Goal: Task Accomplishment & Management: Use online tool/utility

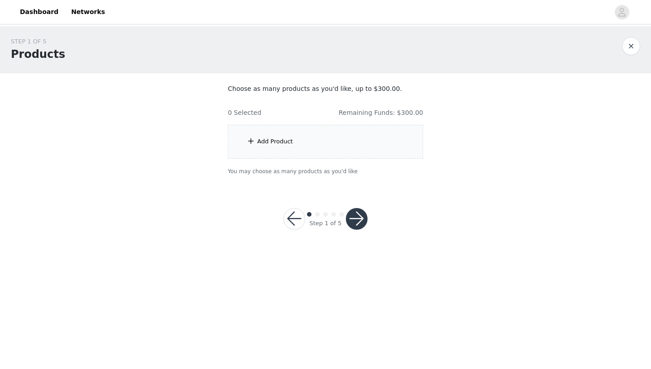
click at [290, 132] on div "Add Product" at bounding box center [325, 142] width 195 height 34
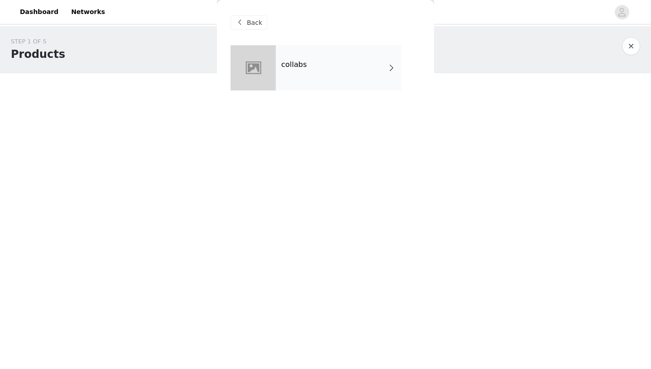
click at [317, 66] on div "collabs" at bounding box center [339, 67] width 126 height 45
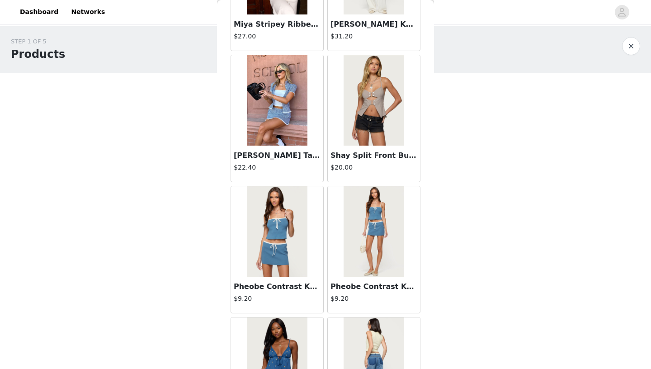
scroll to position [387, 0]
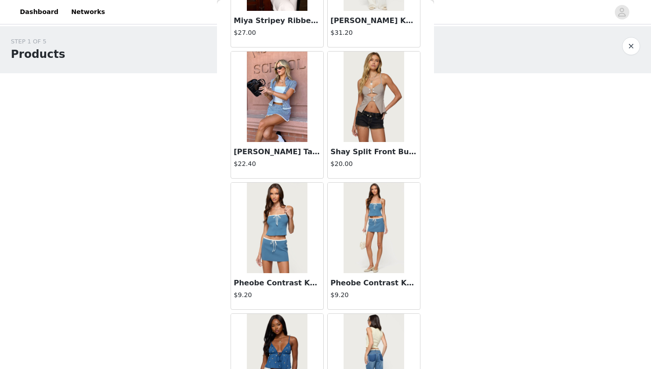
click at [514, 200] on div "STEP 1 OF 5 Products Choose as many products as you'd like, up to $300.00. 0 Se…" at bounding box center [325, 138] width 651 height 225
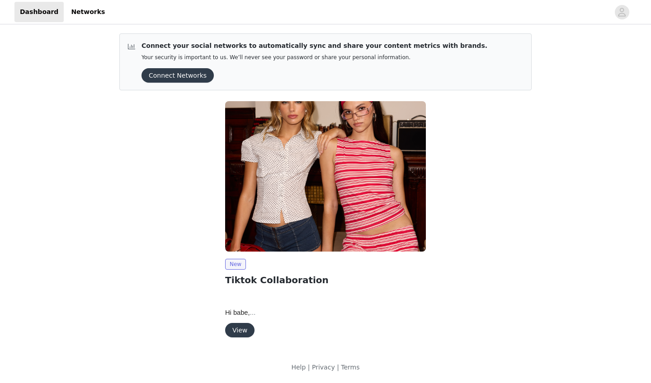
click at [238, 330] on button "View" at bounding box center [239, 330] width 29 height 14
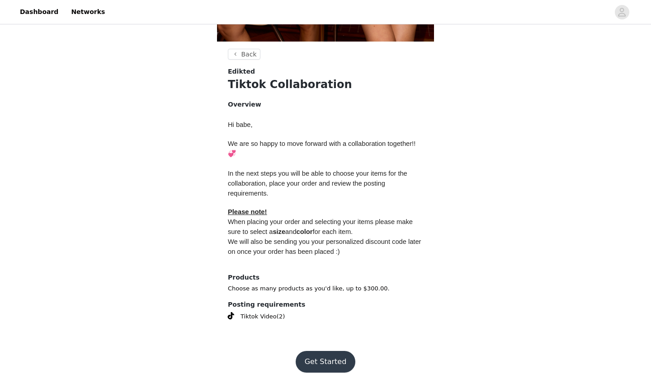
scroll to position [310, 0]
click at [335, 340] on button "Get Started" at bounding box center [326, 363] width 60 height 22
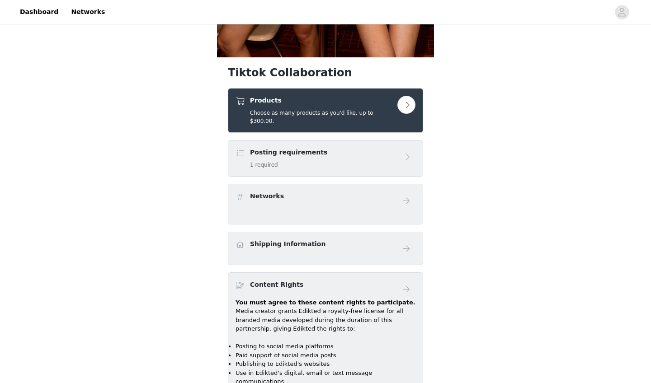
scroll to position [298, 0]
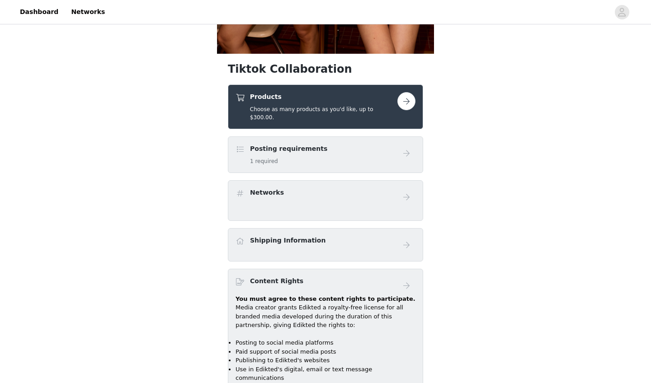
click at [347, 98] on button "button" at bounding box center [406, 101] width 18 height 18
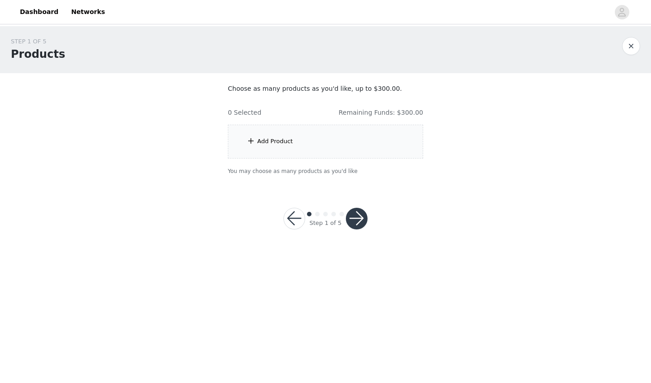
click at [347, 137] on div "Add Product" at bounding box center [325, 142] width 195 height 34
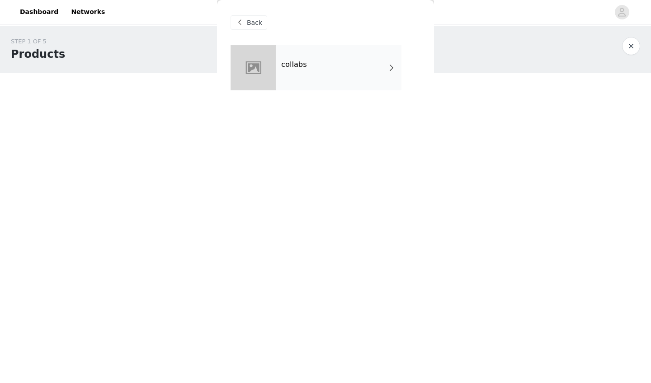
click at [342, 45] on div "Back" at bounding box center [325, 22] width 190 height 45
click at [343, 67] on div "collabs" at bounding box center [339, 67] width 126 height 45
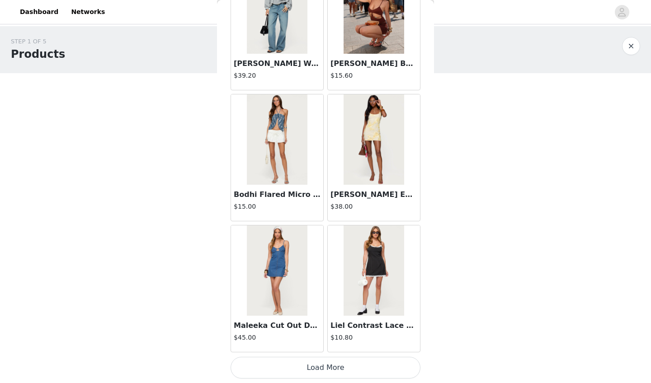
click at [333, 340] on button "Load More" at bounding box center [325, 368] width 190 height 22
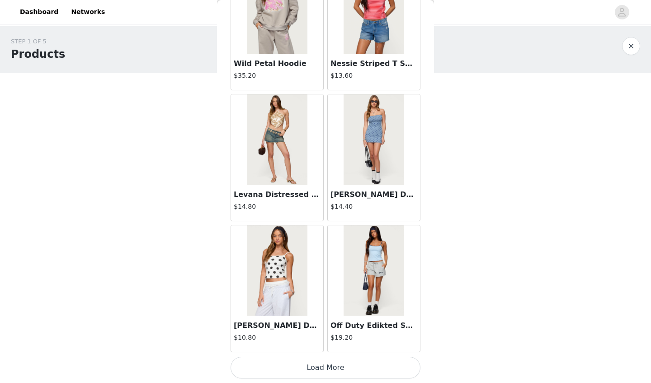
click at [347, 340] on button "Load More" at bounding box center [325, 368] width 190 height 22
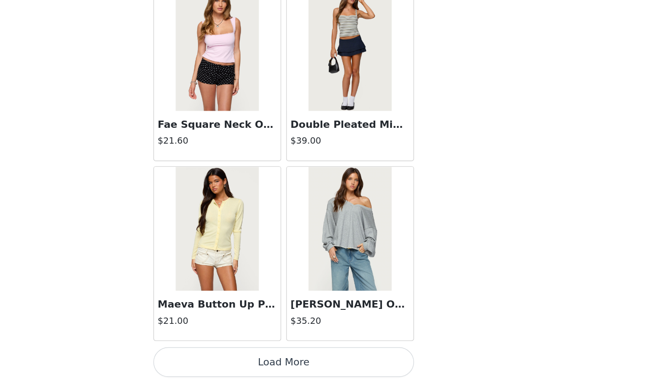
click at [230, 340] on button "Load More" at bounding box center [325, 368] width 190 height 22
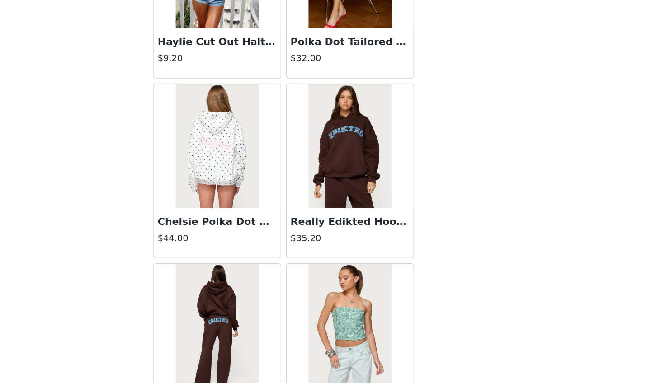
click at [247, 165] on img at bounding box center [277, 210] width 60 height 90
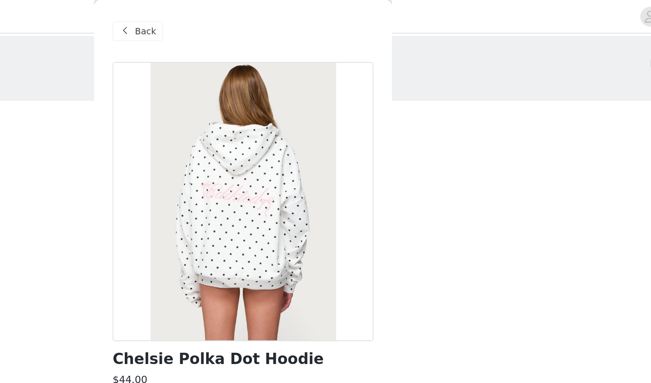
click at [230, 110] on div at bounding box center [325, 146] width 190 height 203
click at [230, 144] on div at bounding box center [325, 146] width 190 height 203
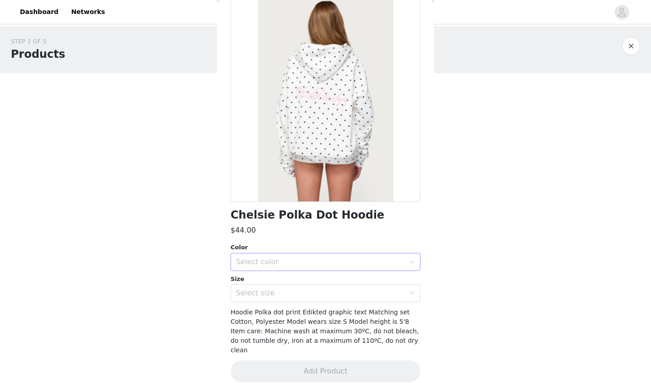
click at [309, 258] on div "Select color" at bounding box center [320, 262] width 169 height 9
click at [274, 280] on li "WHITE" at bounding box center [325, 281] width 190 height 14
click at [281, 292] on div "Select size" at bounding box center [320, 293] width 169 height 9
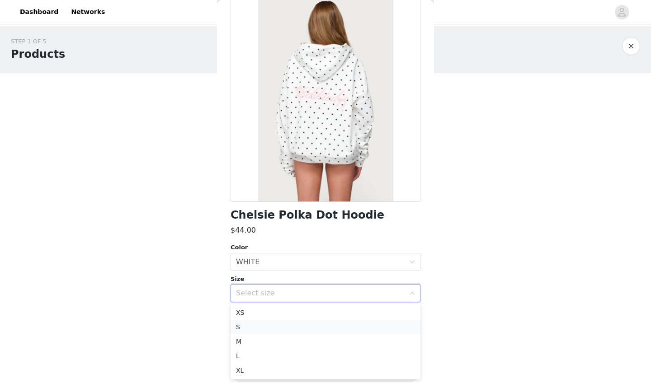
click at [258, 329] on li "S" at bounding box center [325, 327] width 190 height 14
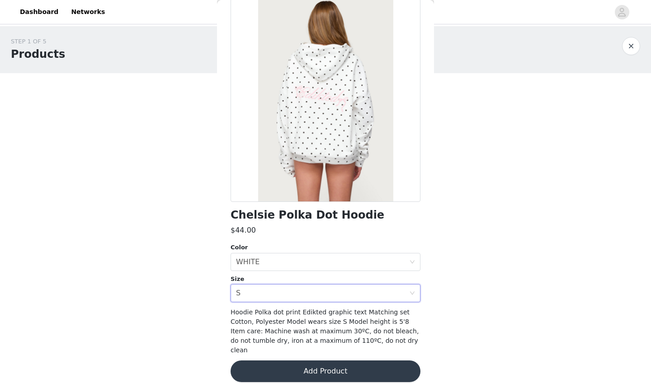
click at [306, 340] on button "Add Product" at bounding box center [325, 372] width 190 height 22
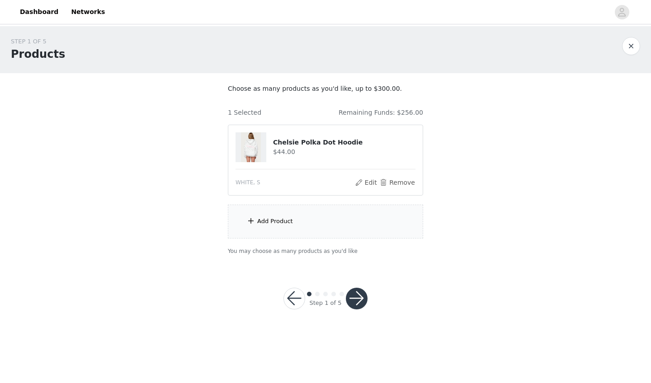
click at [285, 222] on div "Add Product" at bounding box center [275, 221] width 36 height 9
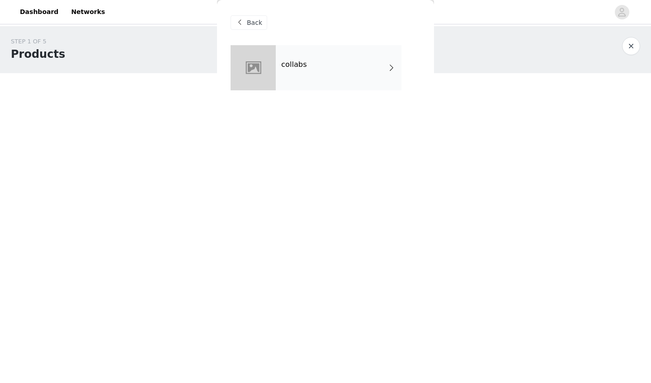
click at [328, 81] on div "collabs" at bounding box center [339, 67] width 126 height 45
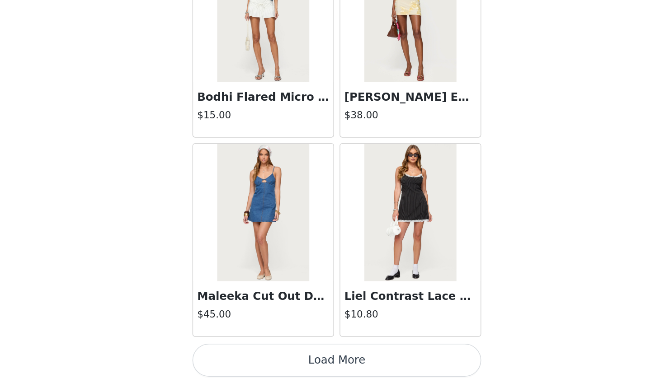
click at [230, 340] on button "Load More" at bounding box center [325, 368] width 190 height 22
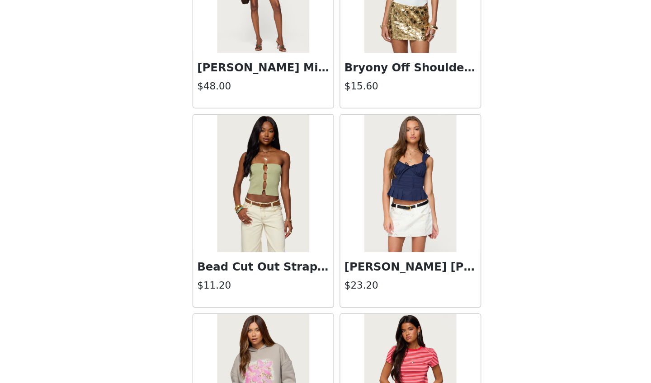
scroll to position [1948, 0]
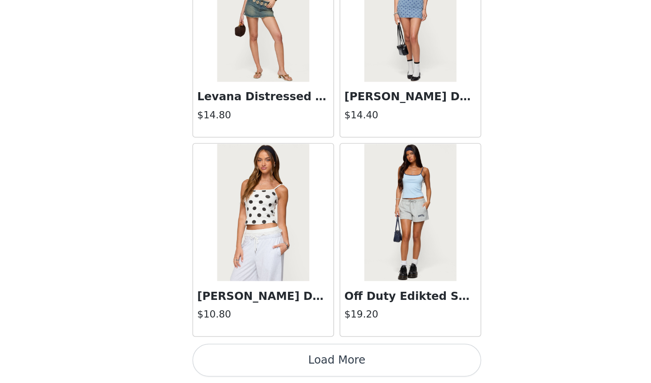
click at [230, 340] on button "Load More" at bounding box center [325, 368] width 190 height 22
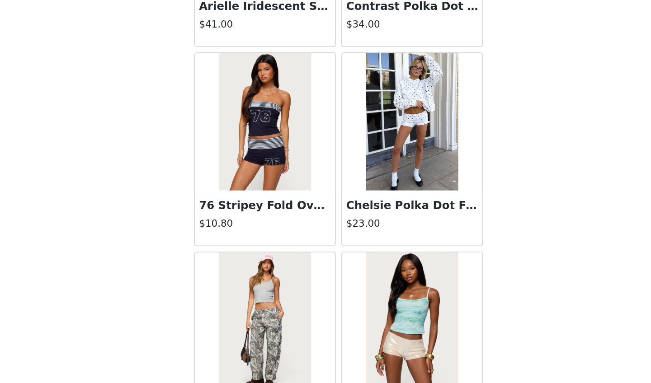
scroll to position [2892, 0]
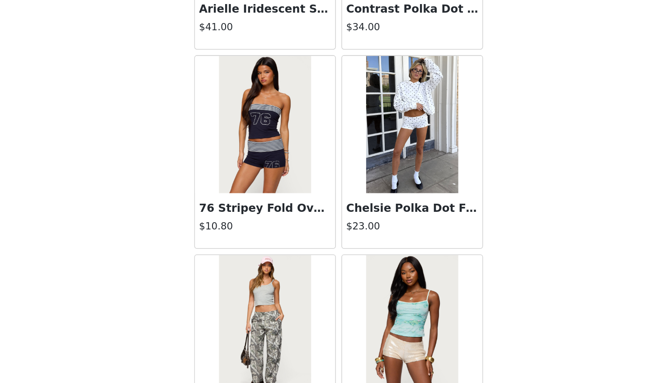
click at [343, 168] on img at bounding box center [373, 213] width 60 height 90
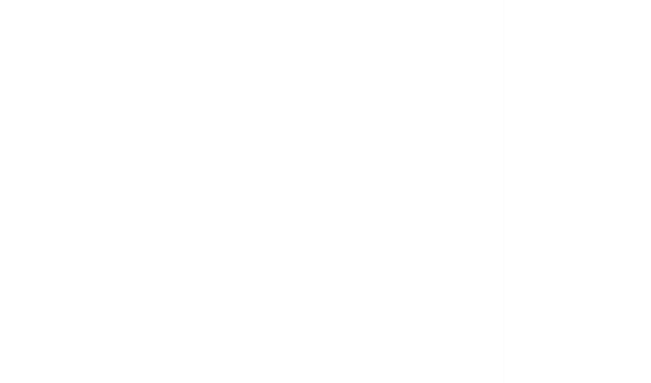
scroll to position [0, 0]
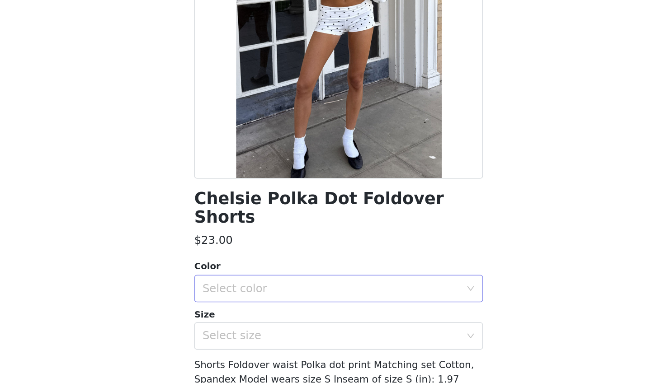
click at [236, 316] on div "Select color" at bounding box center [320, 320] width 169 height 9
click at [230, 321] on li "WHITE" at bounding box center [325, 328] width 190 height 14
click at [236, 340] on div "Select size" at bounding box center [320, 352] width 169 height 9
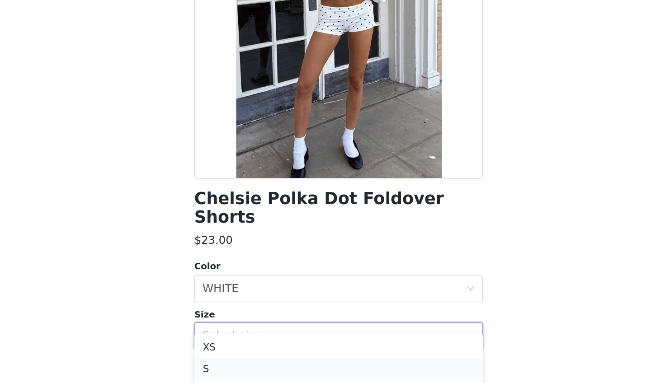
click at [230, 340] on li "S" at bounding box center [325, 374] width 190 height 14
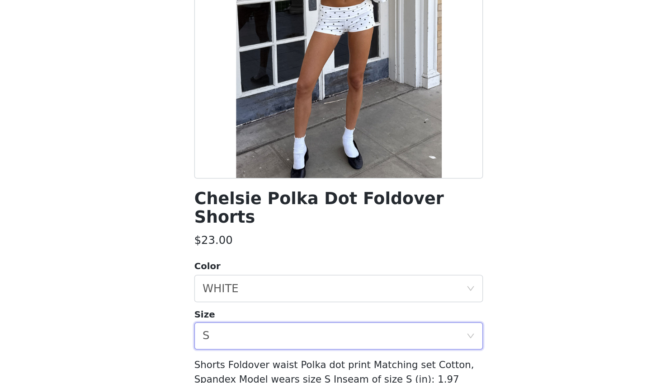
click at [230, 256] on h1 "Chelsie Polka Dot Foldover Shorts" at bounding box center [325, 268] width 190 height 24
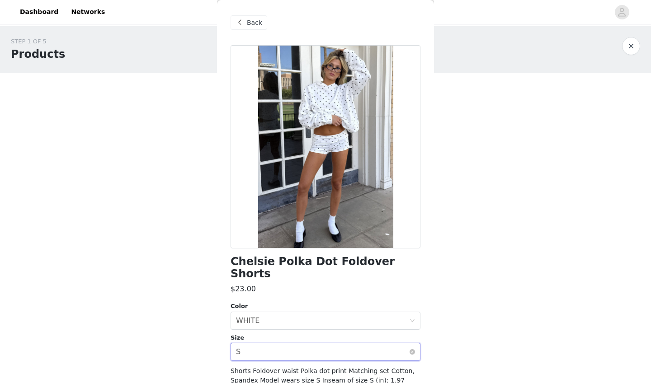
click at [272, 340] on div "Select size S" at bounding box center [322, 351] width 173 height 17
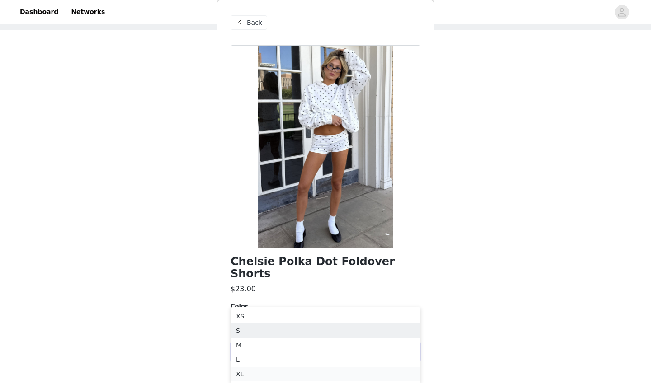
scroll to position [43, 0]
click at [347, 285] on div "Back Chelsie Polka Dot Foldover Shorts $23.00 Color Select color WHITE Size Sel…" at bounding box center [325, 191] width 217 height 383
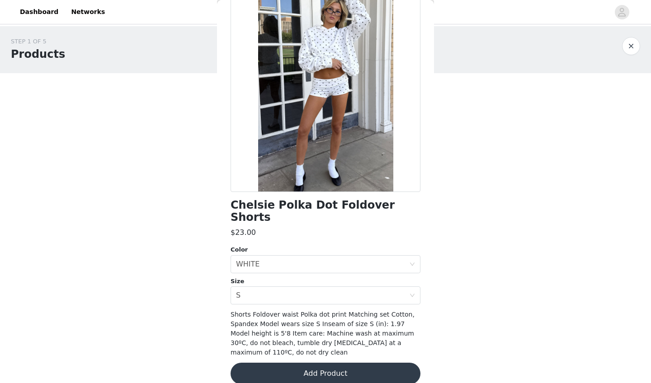
scroll to position [56, 0]
click at [332, 340] on button "Add Product" at bounding box center [325, 374] width 190 height 22
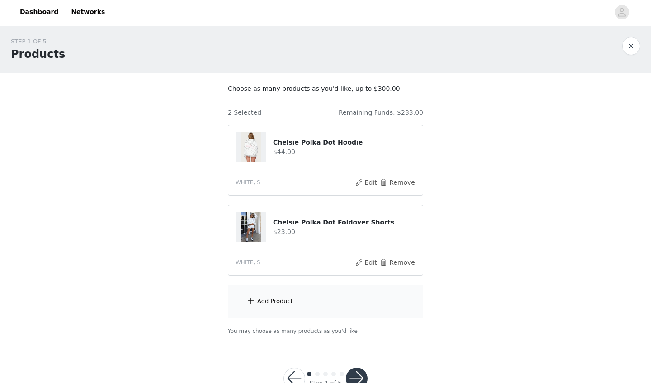
click at [279, 301] on div "Add Product" at bounding box center [275, 301] width 36 height 9
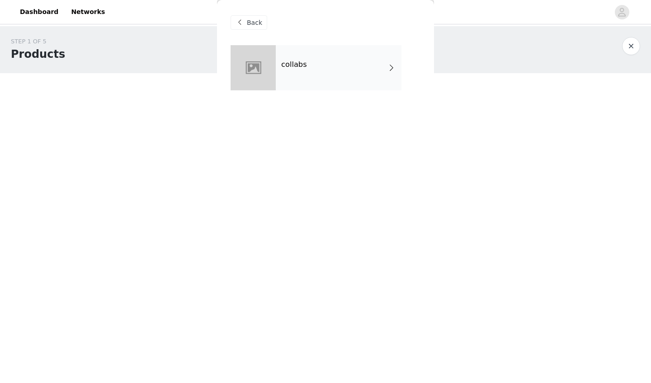
click at [306, 54] on div "collabs" at bounding box center [339, 67] width 126 height 45
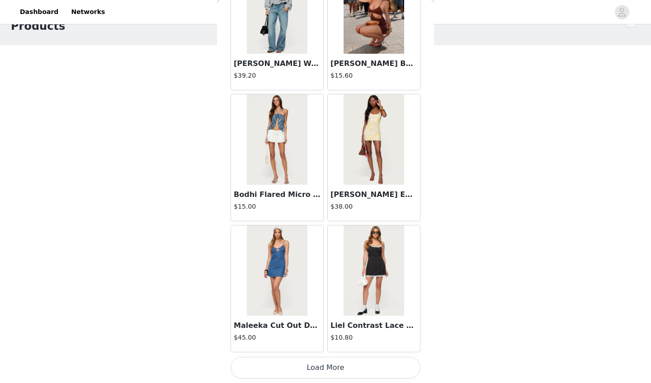
scroll to position [28, 0]
click at [317, 340] on button "Load More" at bounding box center [325, 368] width 190 height 22
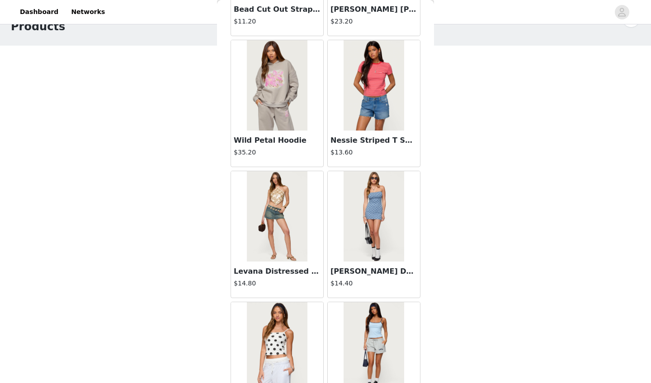
scroll to position [27, 0]
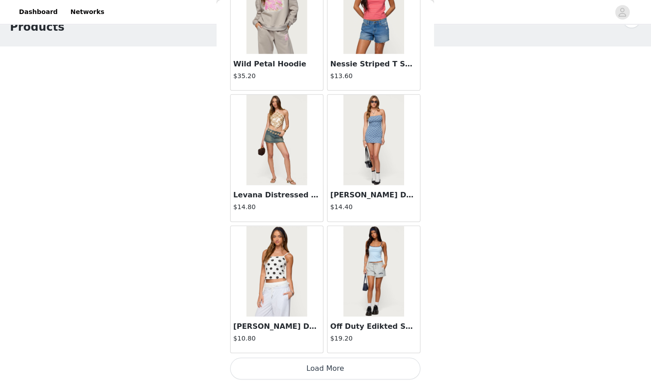
click at [334, 340] on button "Load More" at bounding box center [325, 368] width 190 height 22
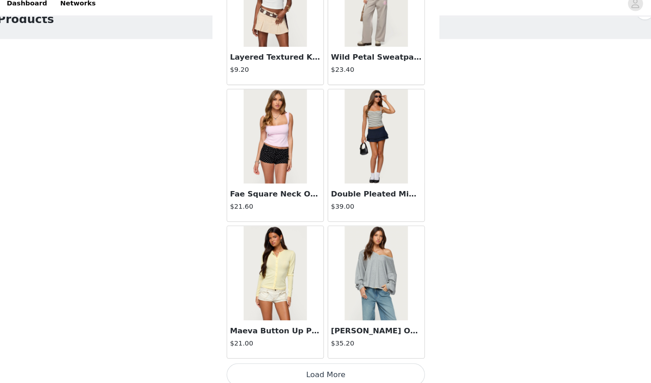
click at [318, 340] on button "Load More" at bounding box center [325, 368] width 190 height 22
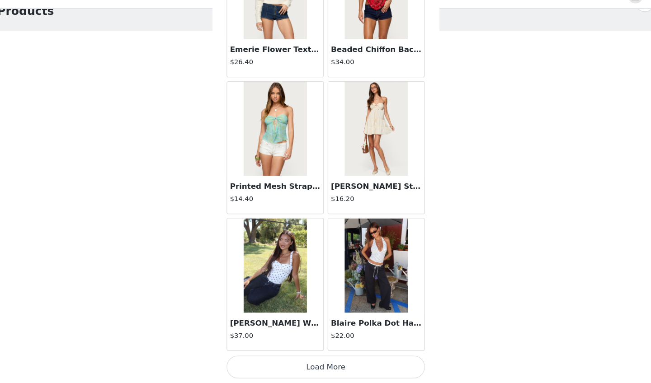
scroll to position [4932, 0]
click at [334, 340] on button "Load More" at bounding box center [325, 368] width 190 height 22
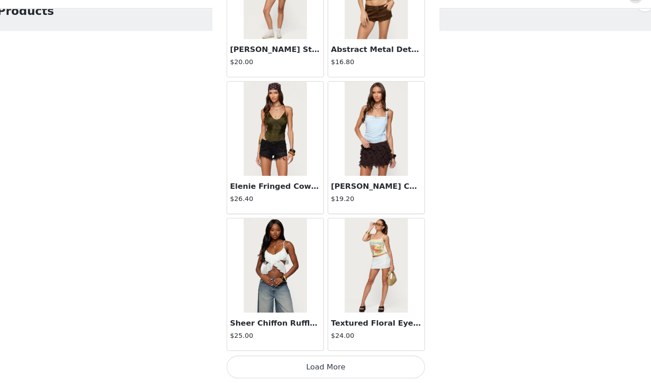
scroll to position [28, 0]
click at [323, 340] on button "Load More" at bounding box center [325, 368] width 190 height 22
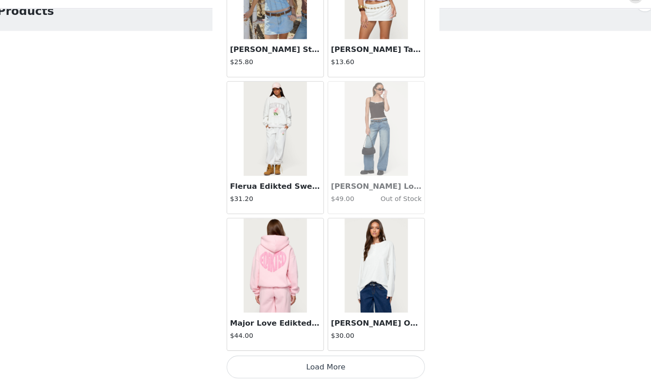
scroll to position [7553, 0]
click at [339, 340] on button "Load More" at bounding box center [325, 368] width 190 height 22
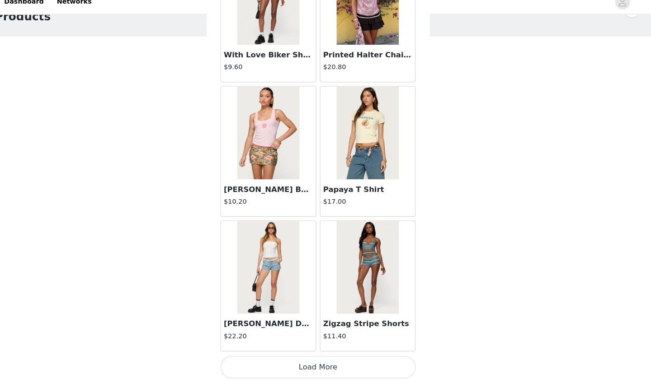
scroll to position [28, 0]
click at [310, 340] on button "Load More" at bounding box center [325, 368] width 190 height 22
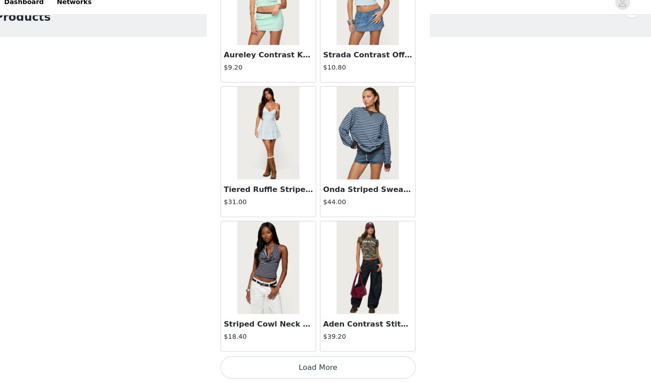
scroll to position [10174, 0]
click at [347, 340] on button "Load More" at bounding box center [325, 368] width 190 height 22
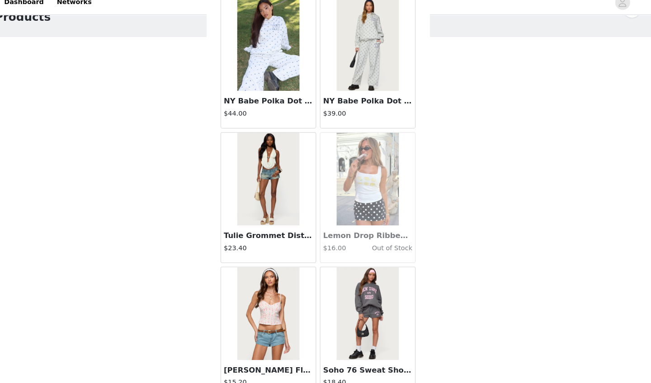
scroll to position [11442, 0]
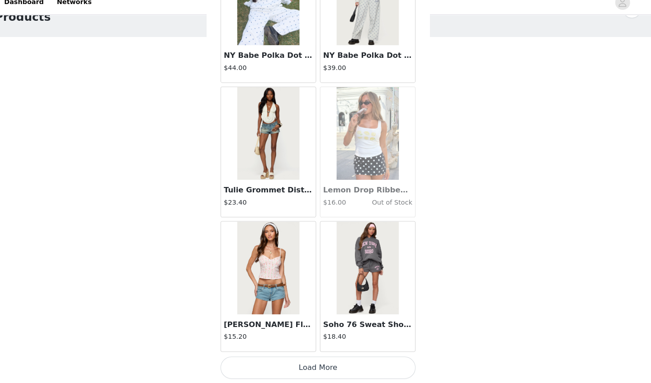
click at [334, 340] on button "Load More" at bounding box center [325, 368] width 190 height 22
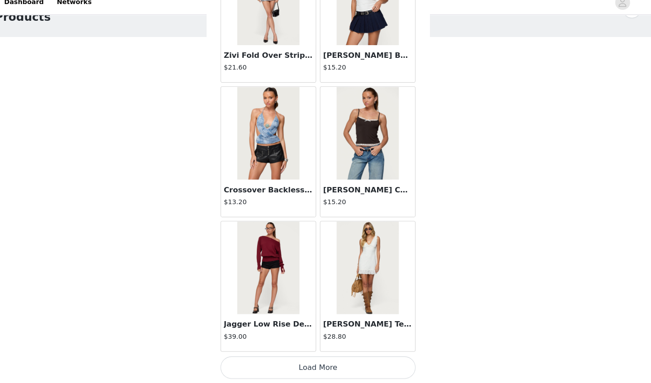
scroll to position [12795, 0]
click at [302, 340] on button "Load More" at bounding box center [325, 368] width 190 height 22
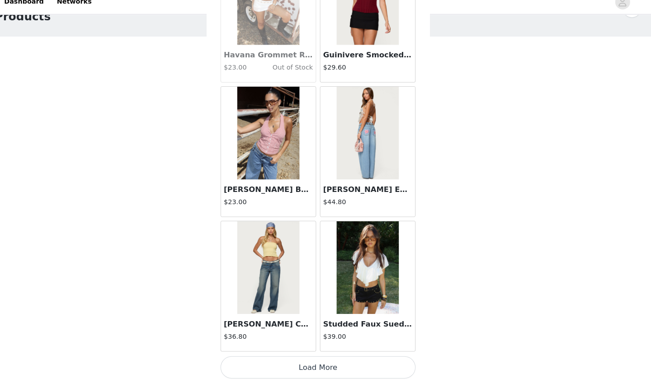
scroll to position [28, 0]
click at [304, 340] on button "Load More" at bounding box center [325, 368] width 190 height 22
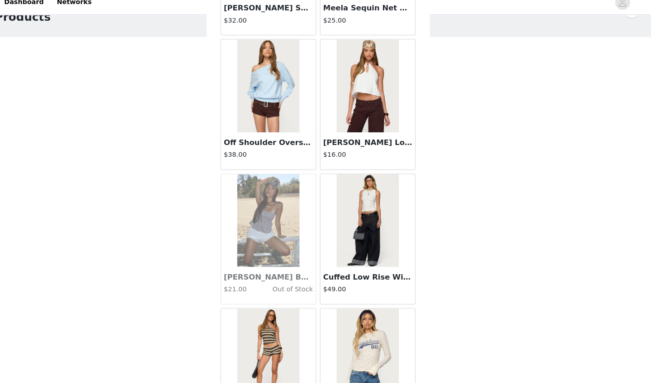
scroll to position [14547, 0]
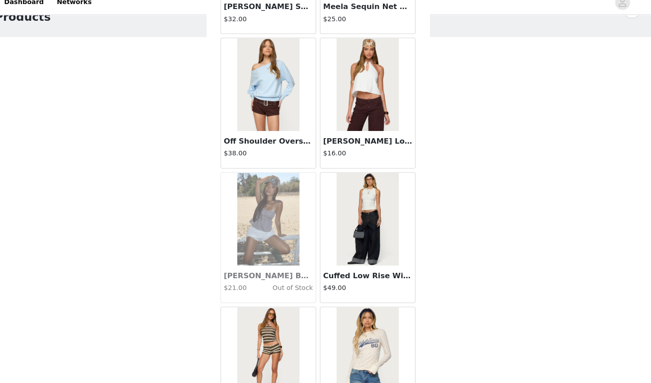
click at [347, 198] on img at bounding box center [373, 223] width 60 height 90
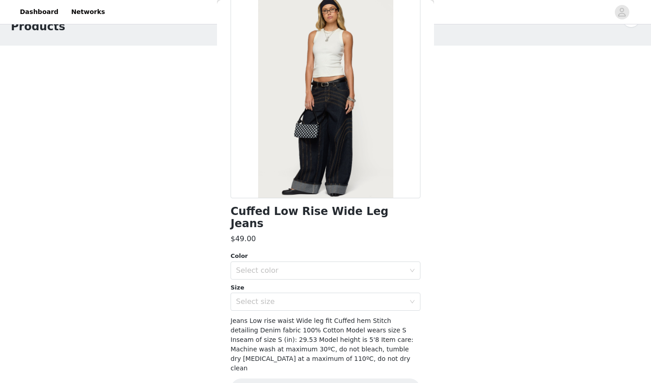
scroll to position [49, 0]
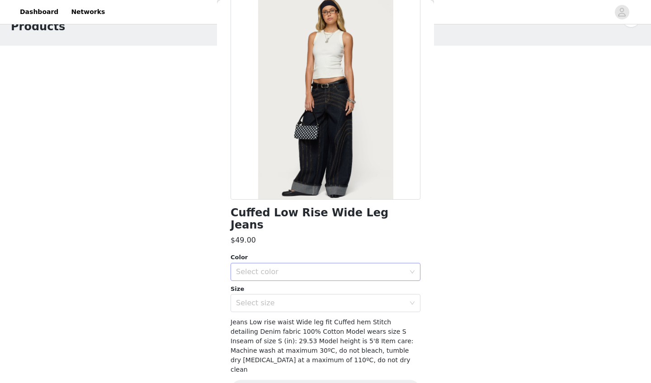
click at [296, 268] on div "Select color" at bounding box center [320, 272] width 169 height 9
click at [296, 282] on li "INDIGO BLUE RAW WASHED" at bounding box center [325, 279] width 190 height 14
click at [293, 299] on div "Select size" at bounding box center [320, 303] width 169 height 9
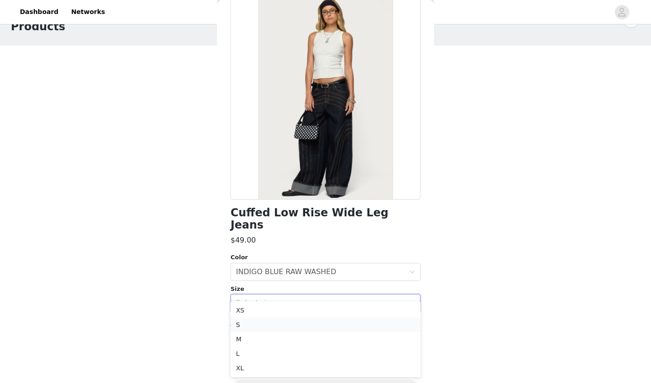
click at [268, 322] on li "S" at bounding box center [325, 325] width 190 height 14
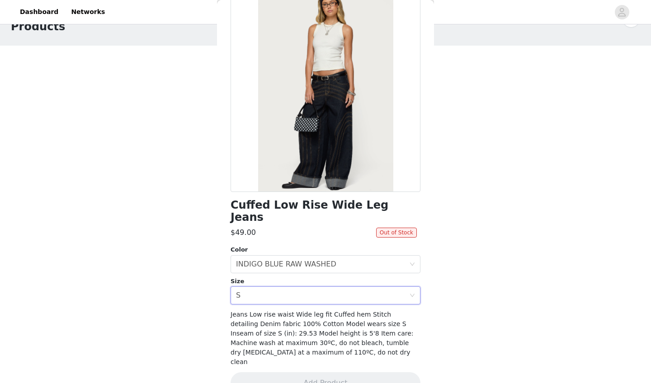
scroll to position [56, 0]
click at [292, 287] on div "Select size S" at bounding box center [322, 295] width 173 height 17
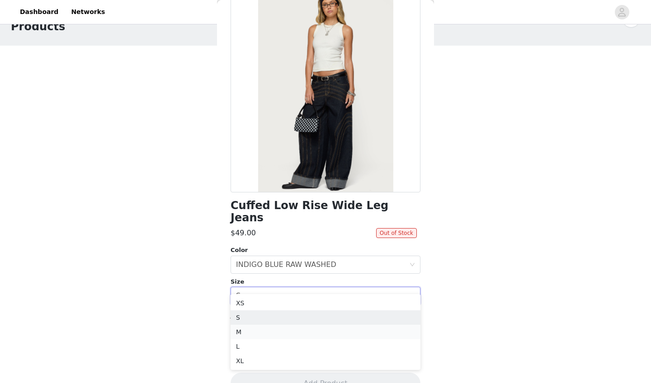
click at [270, 333] on li "M" at bounding box center [325, 332] width 190 height 14
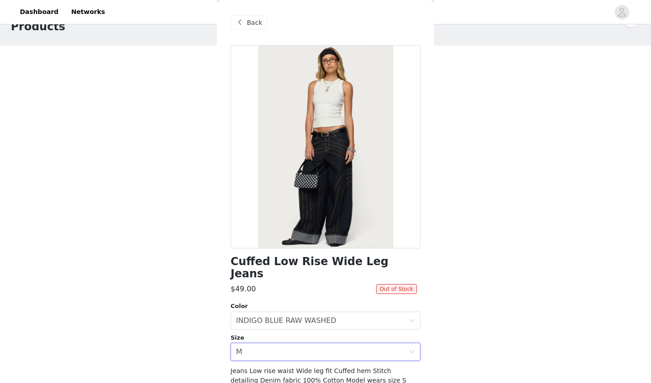
scroll to position [0, 0]
click at [244, 20] on span at bounding box center [239, 22] width 11 height 11
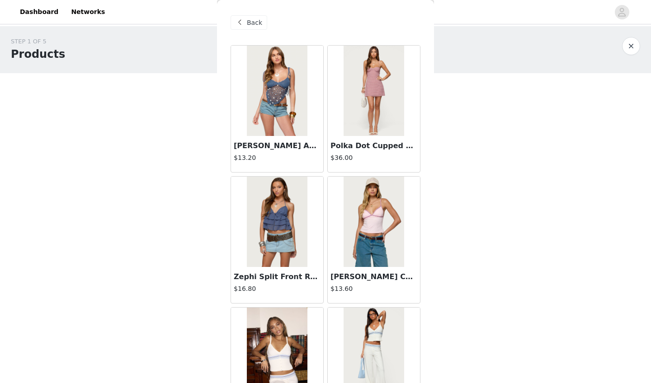
click at [247, 16] on div "Back" at bounding box center [248, 22] width 37 height 14
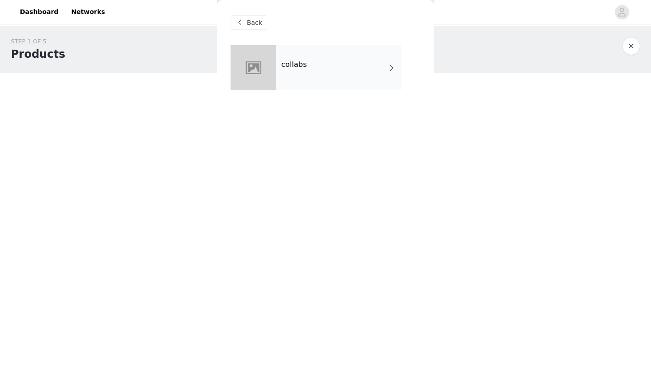
click at [347, 104] on div "Back collabs" at bounding box center [325, 191] width 217 height 383
click at [347, 52] on div "collabs" at bounding box center [339, 67] width 126 height 45
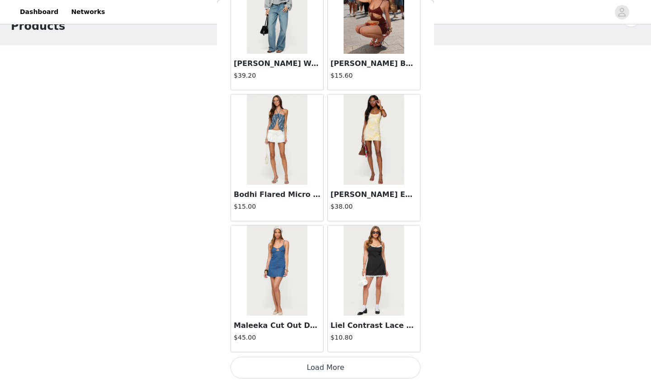
scroll to position [28, 0]
click at [328, 340] on button "Load More" at bounding box center [325, 368] width 190 height 22
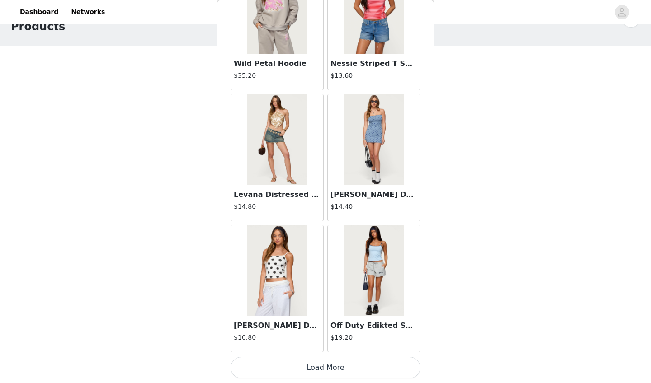
click at [310, 340] on button "Load More" at bounding box center [325, 368] width 190 height 22
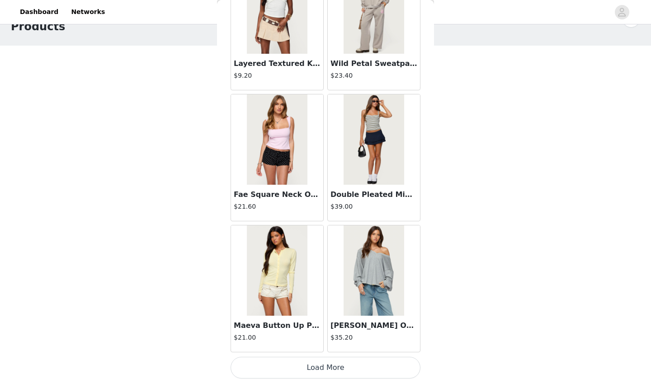
click at [310, 340] on button "Load More" at bounding box center [325, 368] width 190 height 22
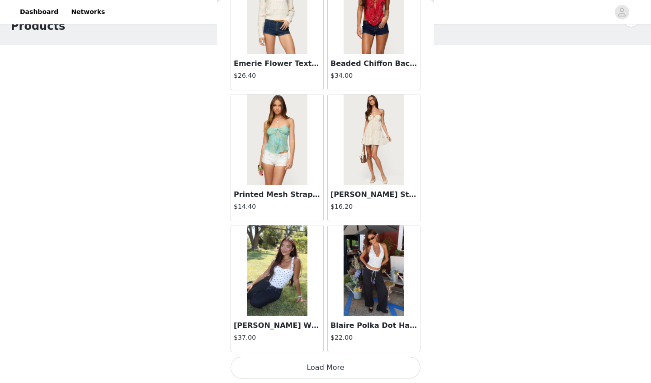
scroll to position [28, 0]
click at [308, 340] on button "Load More" at bounding box center [325, 368] width 190 height 22
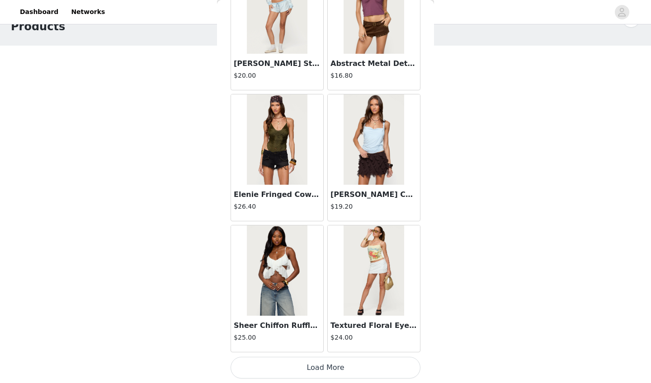
click at [303, 340] on button "Load More" at bounding box center [325, 368] width 190 height 22
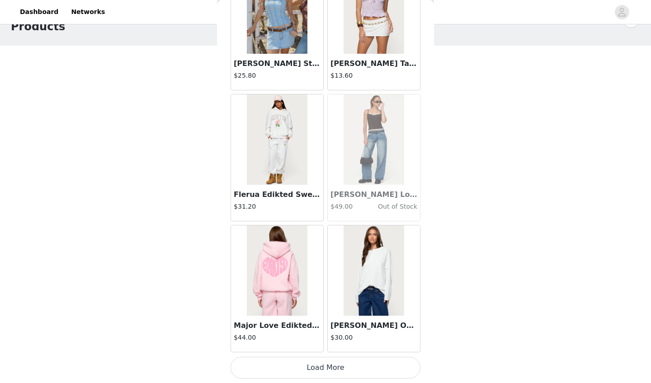
scroll to position [7553, 0]
click at [346, 340] on button "Load More" at bounding box center [325, 368] width 190 height 22
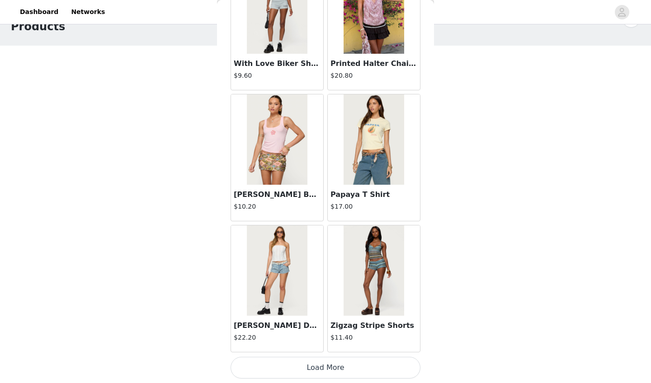
scroll to position [8864, 0]
click at [334, 340] on button "Load More" at bounding box center [325, 368] width 190 height 22
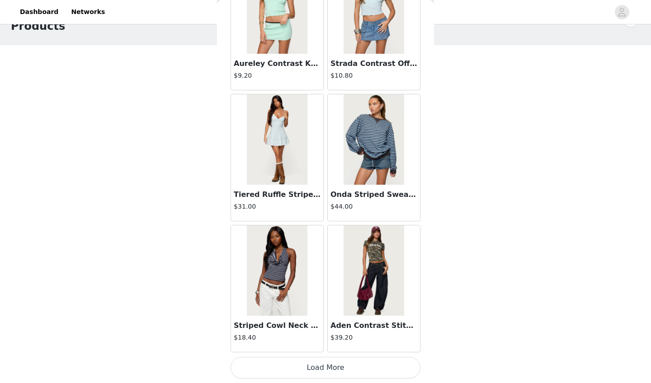
scroll to position [28, 0]
click at [347, 340] on button "Load More" at bounding box center [325, 368] width 190 height 22
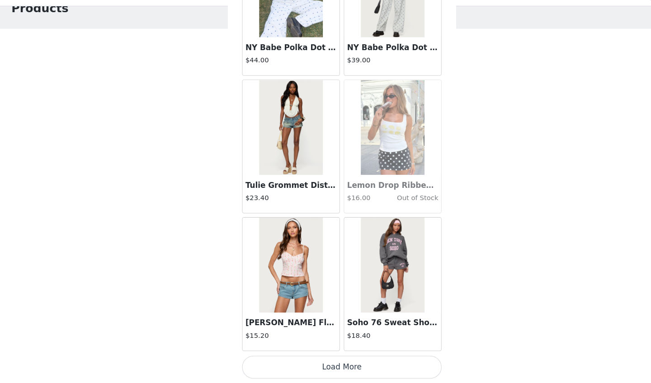
click at [347, 340] on button "Load More" at bounding box center [325, 368] width 190 height 22
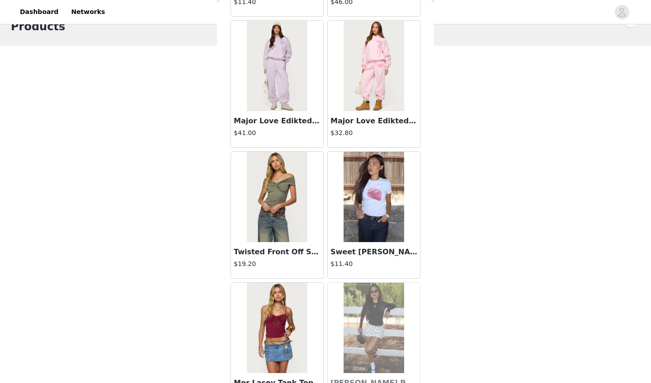
click at [288, 198] on img at bounding box center [277, 197] width 60 height 90
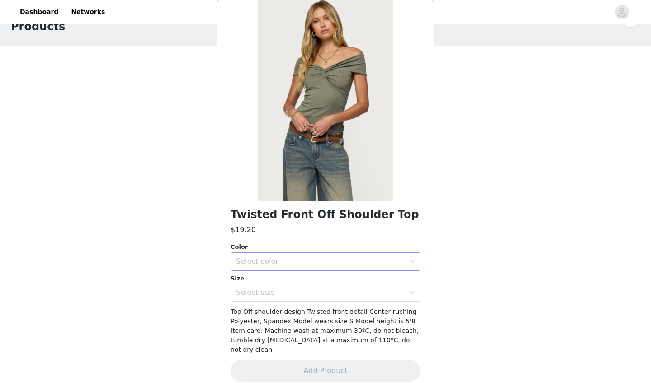
scroll to position [47, 0]
click at [319, 266] on div "Select color" at bounding box center [320, 262] width 169 height 9
click at [299, 280] on li "OLIVE" at bounding box center [325, 281] width 190 height 14
click at [300, 292] on div "Select size" at bounding box center [320, 293] width 169 height 9
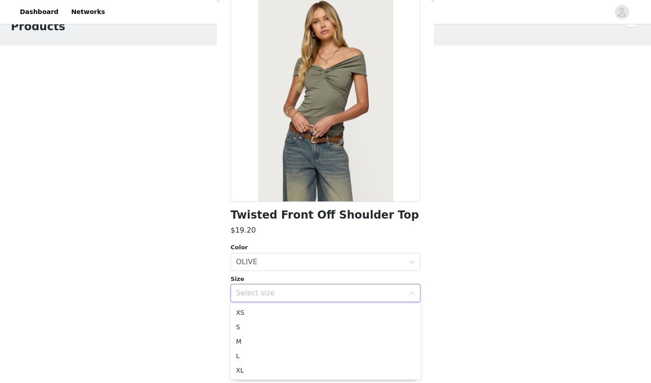
click at [347, 238] on div "Twisted Front Off Shoulder Top $19.20 Color Select color OLIVE Size Select size…" at bounding box center [325, 196] width 190 height 395
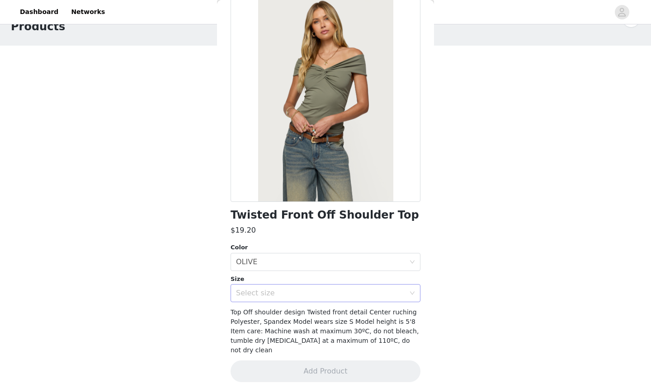
click at [319, 286] on div "Select size" at bounding box center [322, 293] width 173 height 17
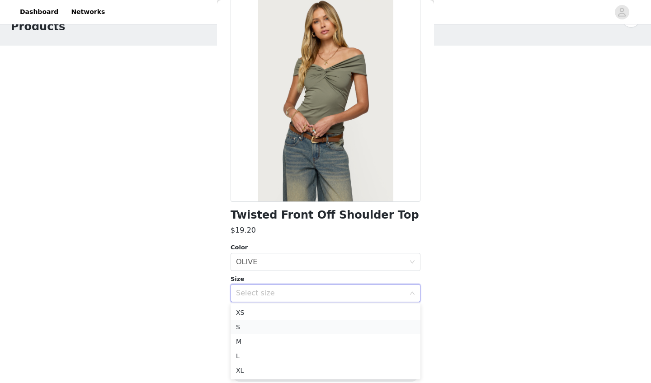
click at [264, 327] on li "S" at bounding box center [325, 327] width 190 height 14
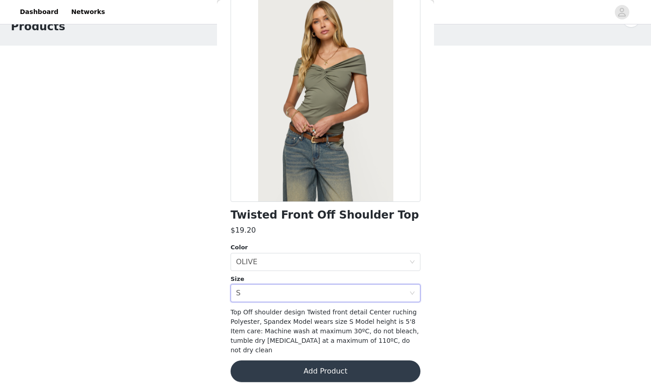
click at [269, 340] on button "Add Product" at bounding box center [325, 372] width 190 height 22
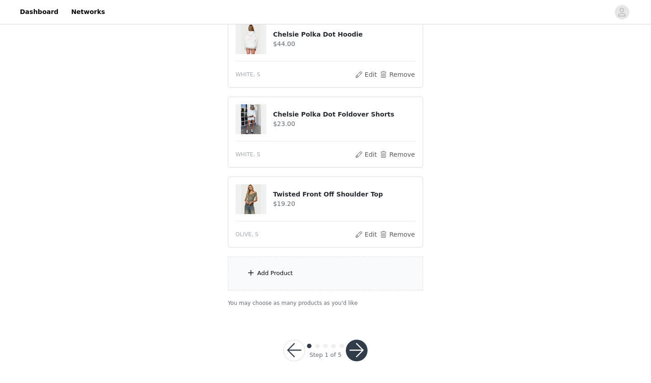
scroll to position [108, 0]
click at [280, 281] on div "Add Product" at bounding box center [325, 274] width 195 height 34
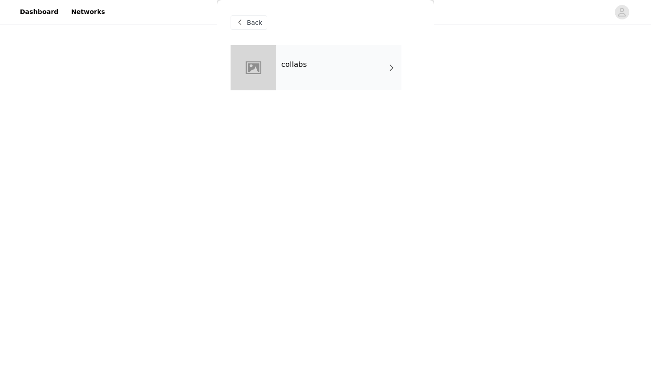
click at [347, 71] on div "collabs" at bounding box center [339, 67] width 126 height 45
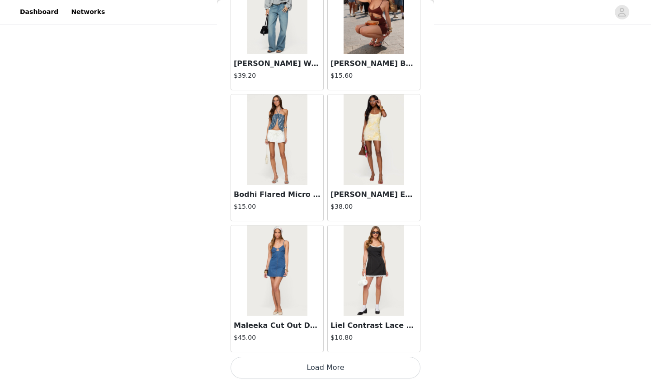
click at [290, 340] on button "Load More" at bounding box center [325, 368] width 190 height 22
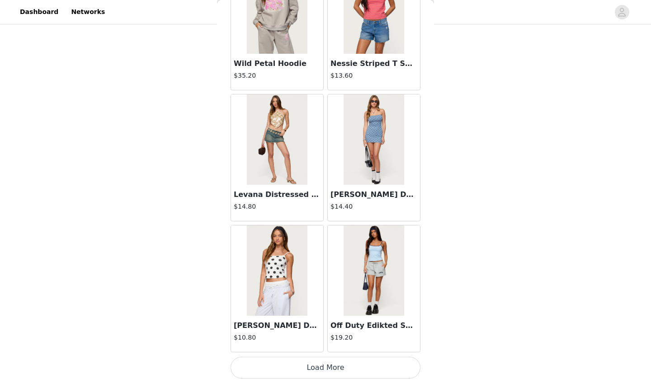
click at [270, 340] on button "Load More" at bounding box center [325, 368] width 190 height 22
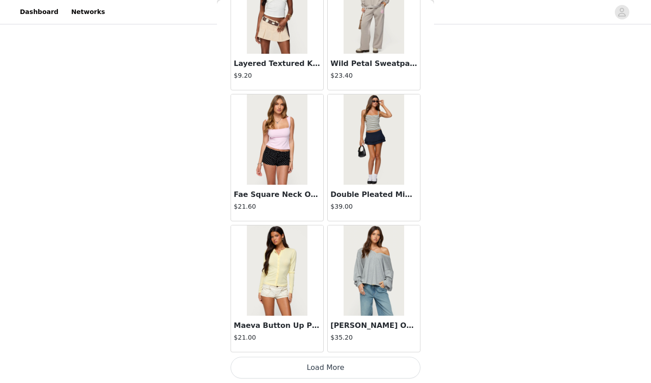
click at [306, 340] on button "Load More" at bounding box center [325, 368] width 190 height 22
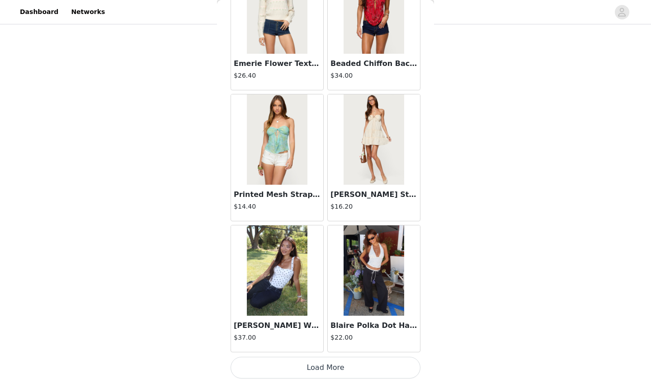
click at [296, 340] on button "Load More" at bounding box center [325, 368] width 190 height 22
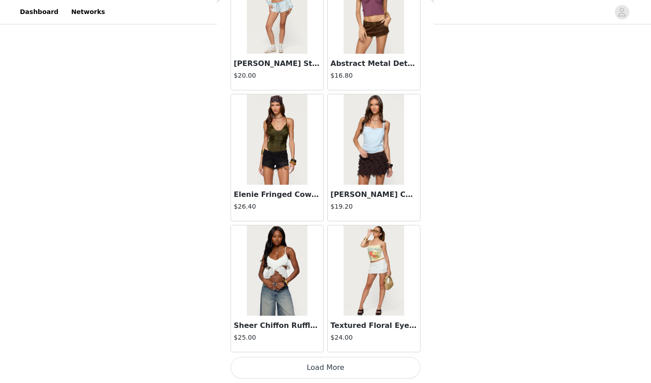
click at [323, 340] on button "Load More" at bounding box center [325, 368] width 190 height 22
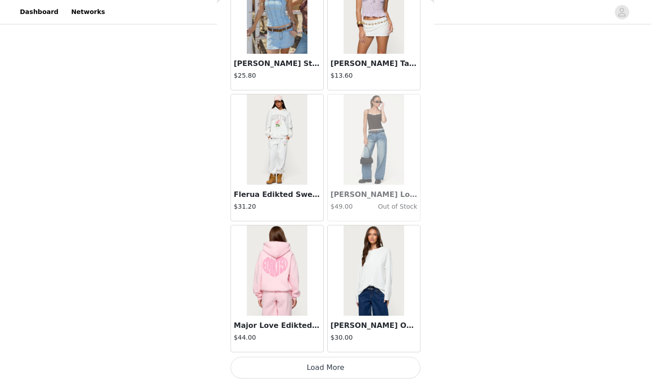
scroll to position [7553, 0]
click at [343, 340] on button "Load More" at bounding box center [325, 368] width 190 height 22
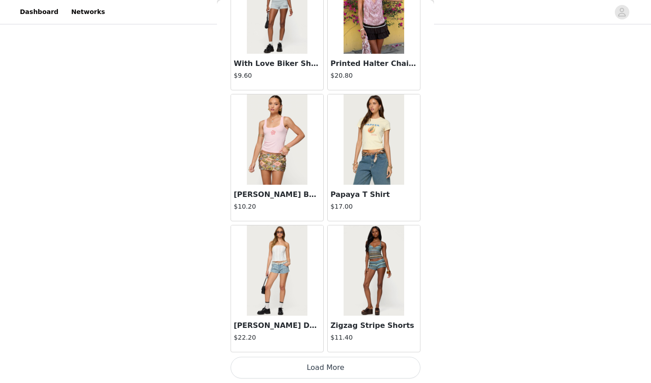
scroll to position [8864, 0]
click at [334, 340] on button "Load More" at bounding box center [325, 368] width 190 height 22
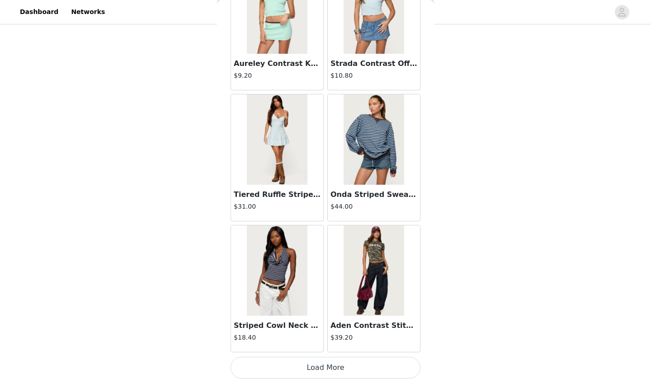
scroll to position [10174, 0]
click at [347, 340] on button "Load More" at bounding box center [325, 368] width 190 height 22
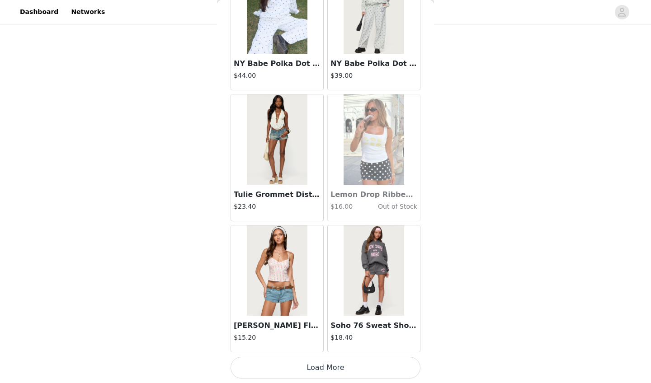
click at [331, 340] on button "Load More" at bounding box center [325, 368] width 190 height 22
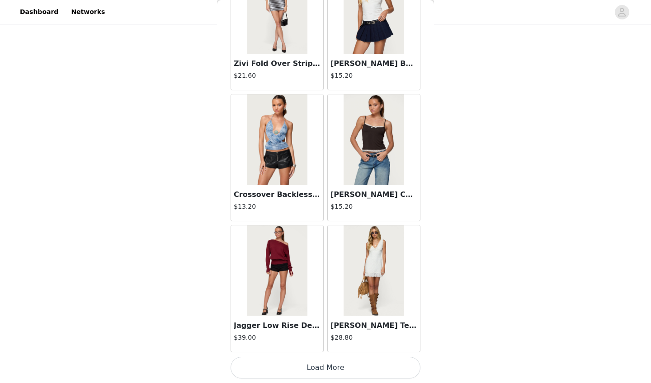
scroll to position [108, 0]
click at [316, 340] on button "Load More" at bounding box center [325, 368] width 190 height 22
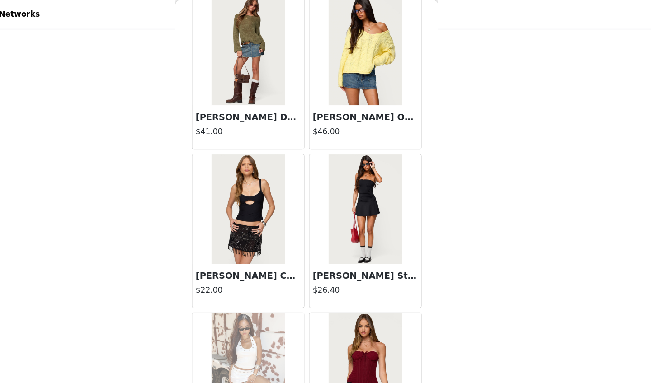
scroll to position [13978, 0]
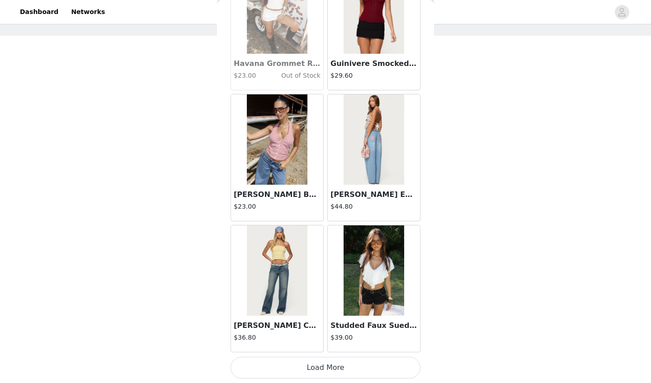
click at [296, 340] on button "Load More" at bounding box center [325, 368] width 190 height 22
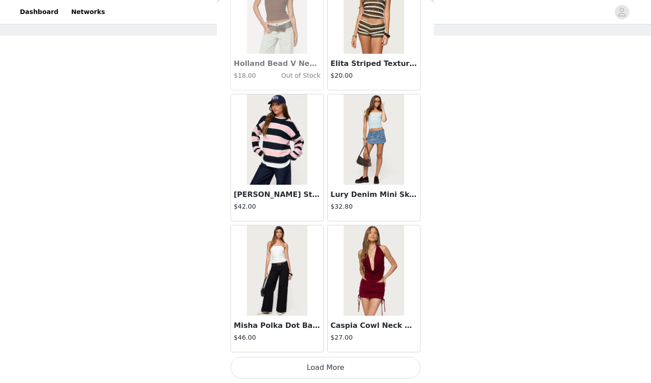
scroll to position [15417, 0]
click at [320, 340] on button "Load More" at bounding box center [325, 368] width 190 height 22
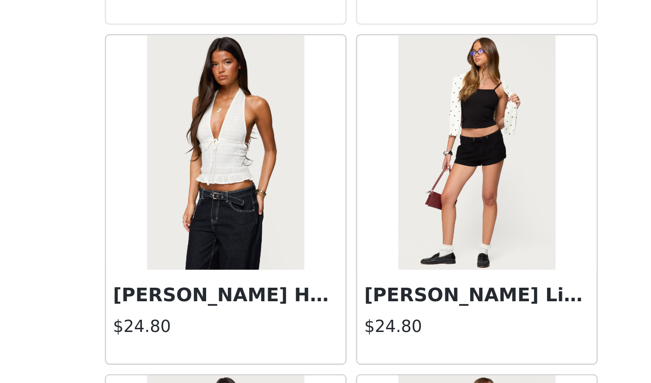
scroll to position [15993, 0]
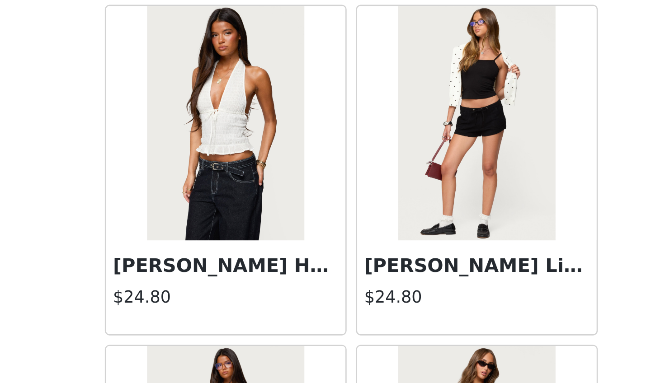
click at [247, 174] on img at bounding box center [277, 219] width 60 height 90
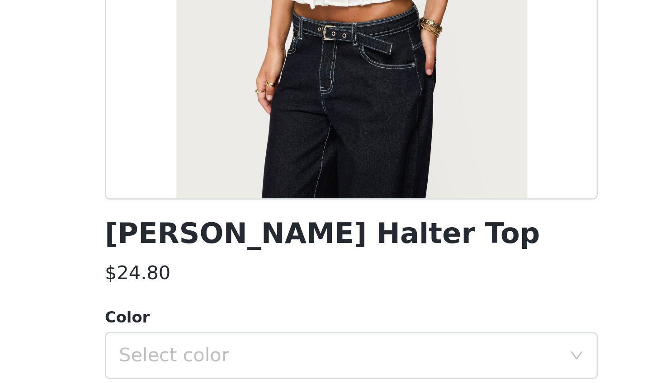
scroll to position [107, 0]
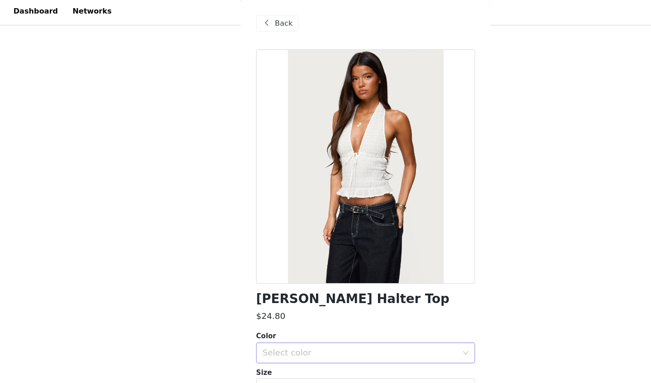
click at [286, 309] on div "Select color" at bounding box center [320, 308] width 169 height 9
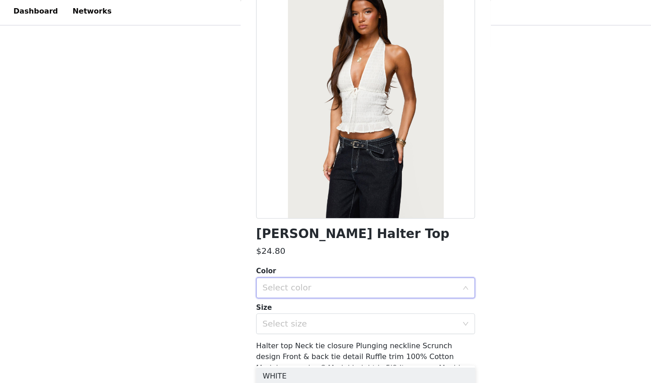
scroll to position [56, 0]
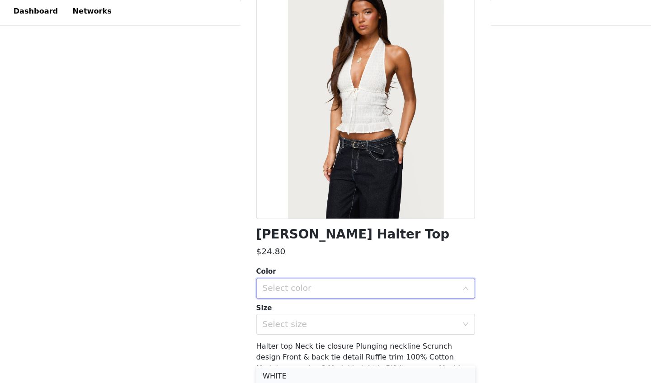
click at [275, 324] on li "WHITE" at bounding box center [325, 328] width 190 height 14
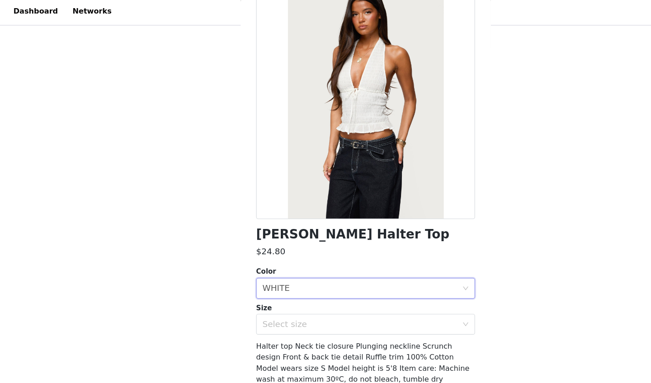
scroll to position [65, 0]
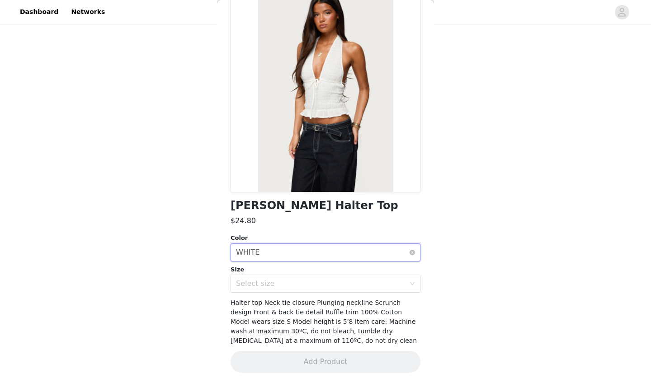
click at [305, 254] on div "Select color WHITE" at bounding box center [322, 252] width 173 height 17
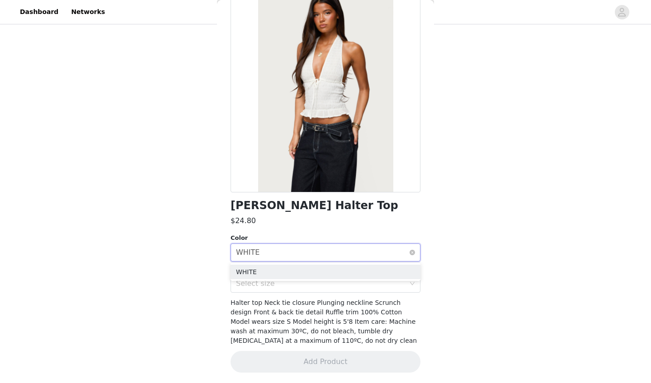
click at [305, 254] on div "Select color WHITE" at bounding box center [322, 252] width 173 height 17
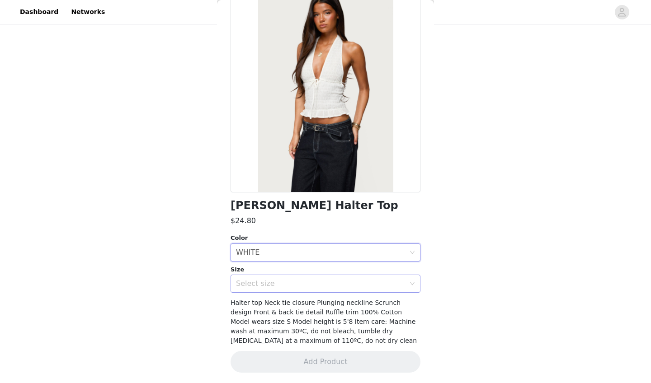
click at [296, 286] on div "Select size" at bounding box center [320, 283] width 169 height 9
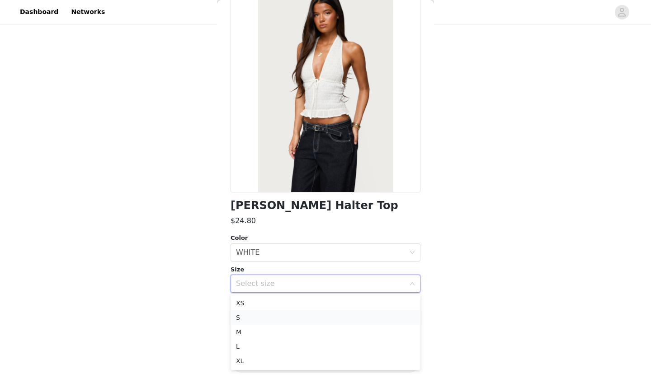
click at [274, 318] on li "S" at bounding box center [325, 317] width 190 height 14
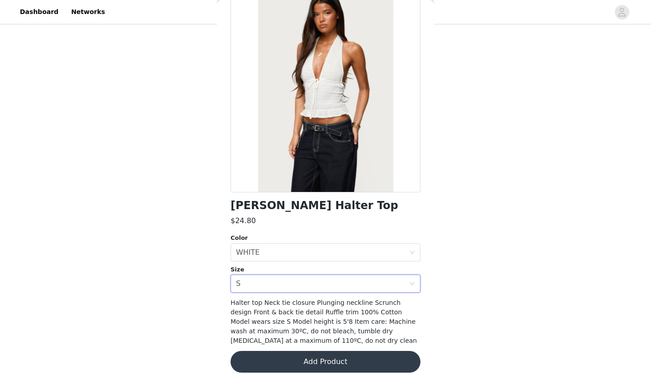
click at [294, 340] on button "Add Product" at bounding box center [325, 362] width 190 height 22
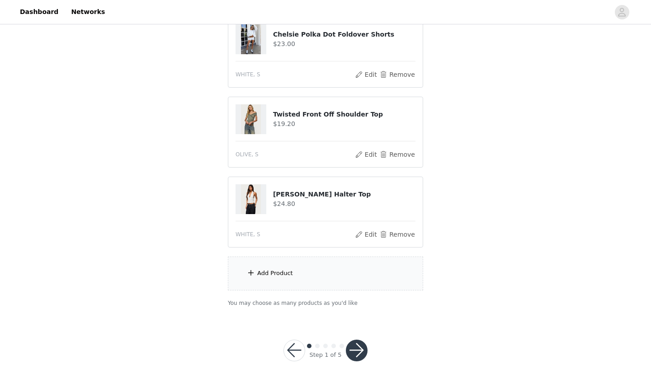
scroll to position [188, 0]
click at [323, 277] on div "Add Product" at bounding box center [325, 274] width 195 height 34
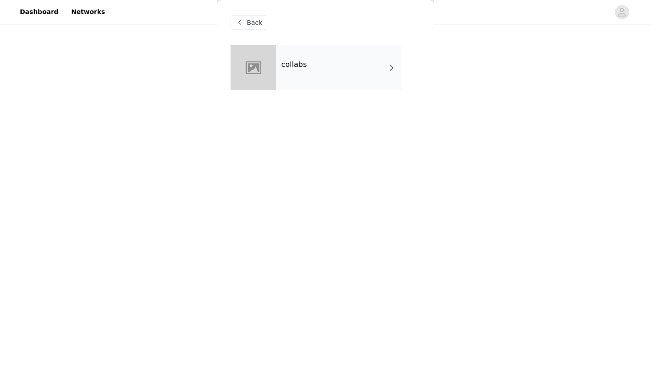
click at [341, 61] on div "collabs" at bounding box center [339, 67] width 126 height 45
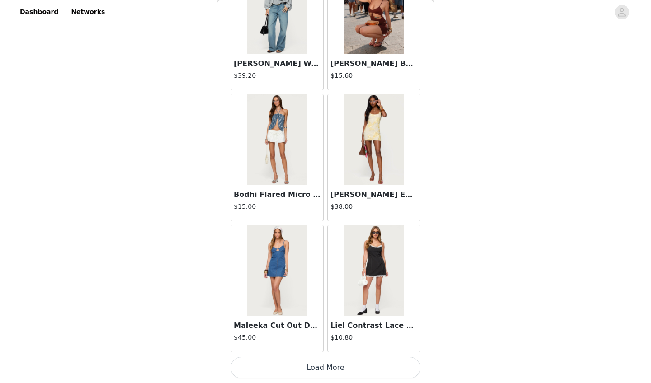
click at [292, 340] on button "Load More" at bounding box center [325, 368] width 190 height 22
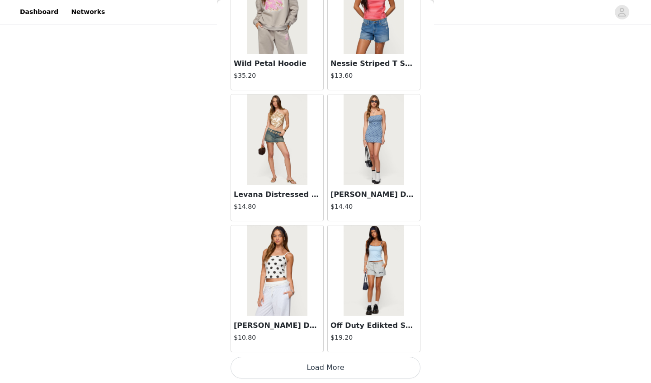
scroll to position [2310, 0]
click at [337, 340] on button "Load More" at bounding box center [325, 368] width 190 height 22
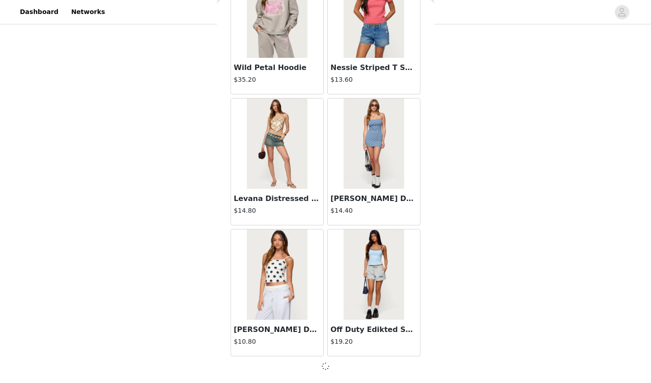
scroll to position [2306, 0]
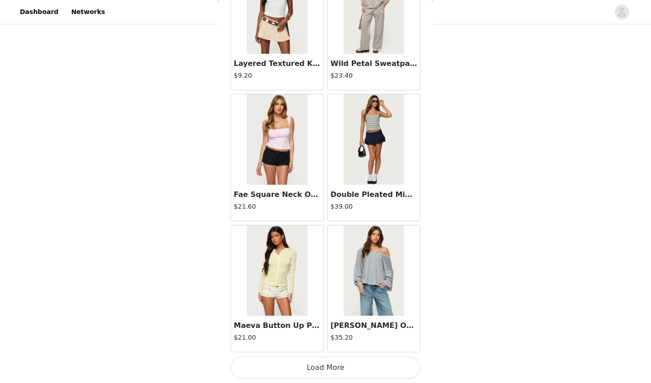
click at [341, 340] on button "Load More" at bounding box center [325, 368] width 190 height 22
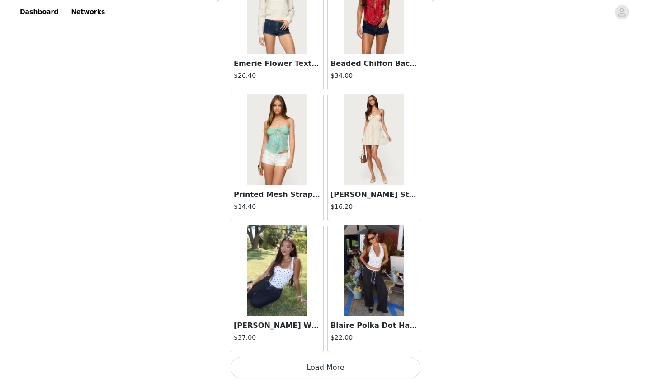
scroll to position [188, 0]
click at [312, 340] on button "Load More" at bounding box center [325, 368] width 190 height 22
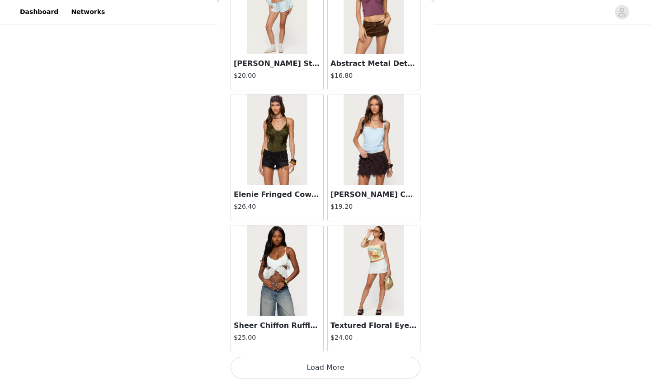
click at [290, 340] on button "Load More" at bounding box center [325, 368] width 190 height 22
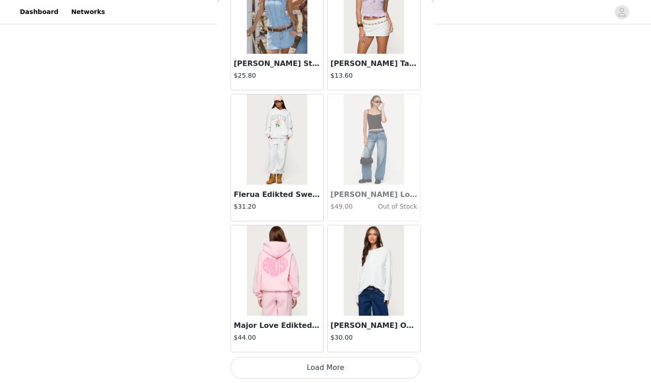
scroll to position [7553, 0]
click at [277, 340] on button "Load More" at bounding box center [325, 368] width 190 height 22
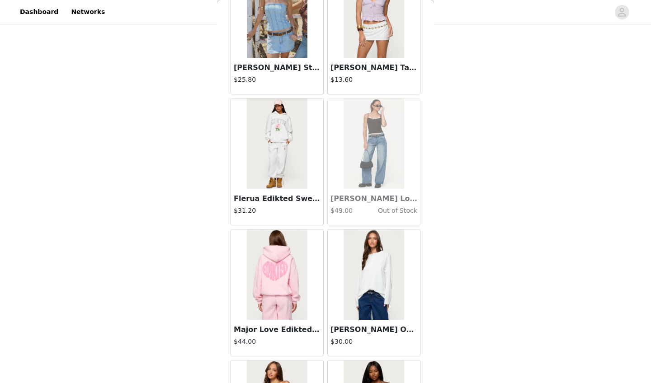
scroll to position [188, 0]
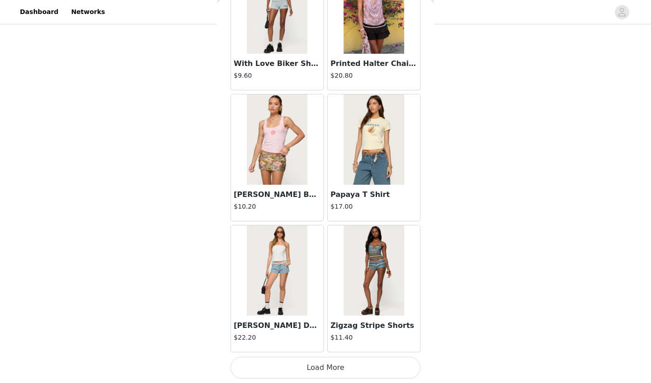
click at [263, 340] on button "Load More" at bounding box center [325, 368] width 190 height 22
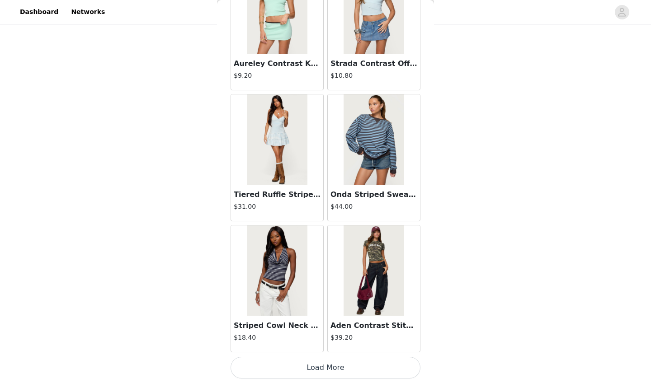
click at [347, 340] on button "Load More" at bounding box center [325, 368] width 190 height 22
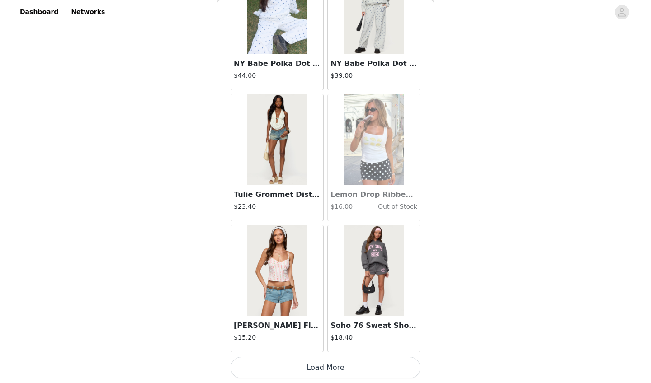
scroll to position [150, 0]
click at [322, 340] on button "Load More" at bounding box center [325, 368] width 190 height 22
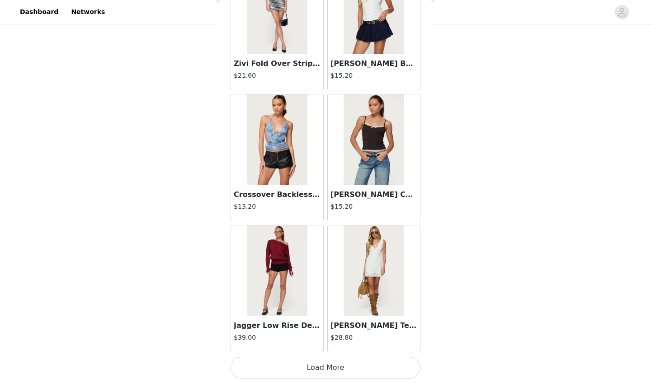
click at [321, 340] on button "Load More" at bounding box center [325, 368] width 190 height 22
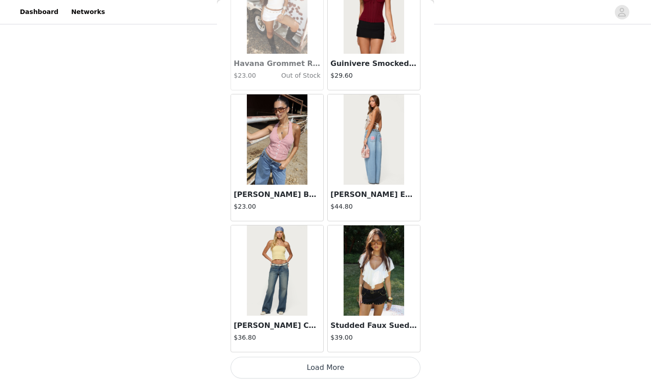
scroll to position [14106, 0]
click at [313, 340] on button "Load More" at bounding box center [325, 368] width 190 height 22
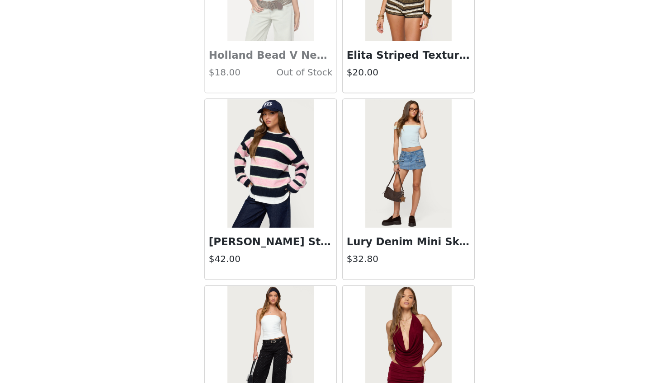
scroll to position [15374, 0]
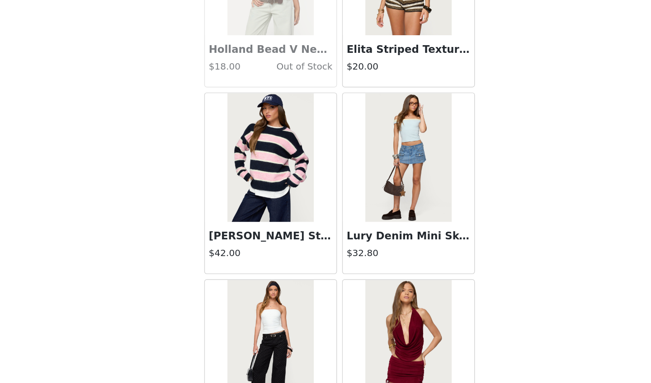
click at [247, 137] on img at bounding box center [277, 182] width 60 height 90
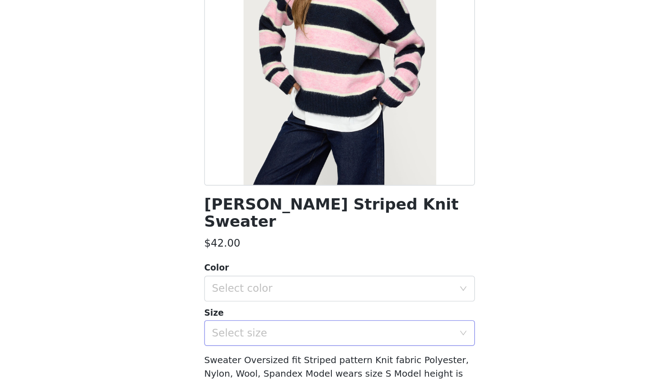
scroll to position [162, 0]
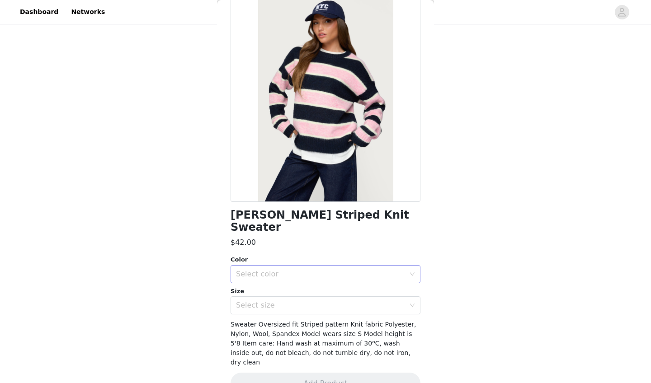
click at [281, 270] on div "Select color" at bounding box center [320, 274] width 169 height 9
click at [281, 280] on li "NAVY AND PINK" at bounding box center [325, 281] width 190 height 14
click at [275, 301] on div "Select size" at bounding box center [320, 305] width 169 height 9
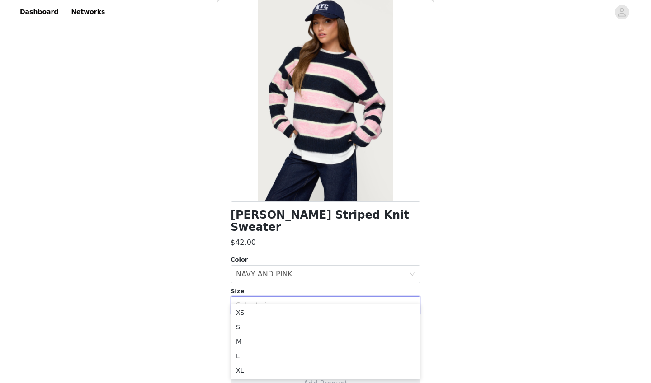
click at [148, 285] on div "STEP 1 OF 5 Products Choose as many products as you'd like, up to $300.00. 4 Se…" at bounding box center [325, 104] width 651 height 480
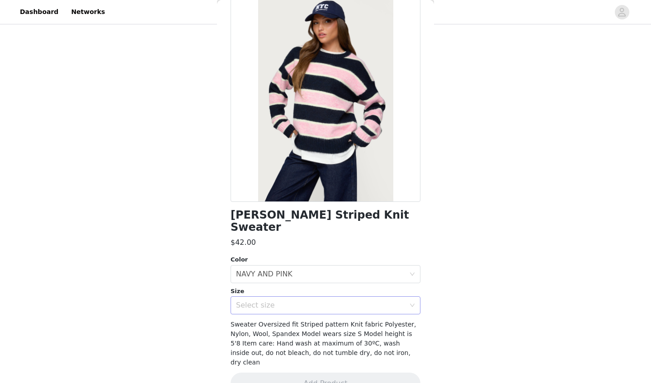
click at [281, 301] on div "Select size" at bounding box center [320, 305] width 169 height 9
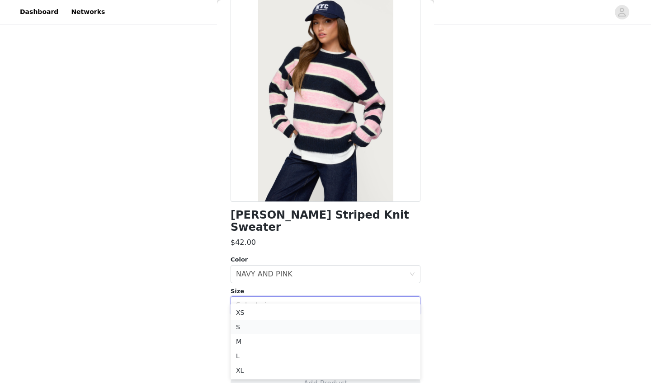
click at [256, 323] on li "S" at bounding box center [325, 327] width 190 height 14
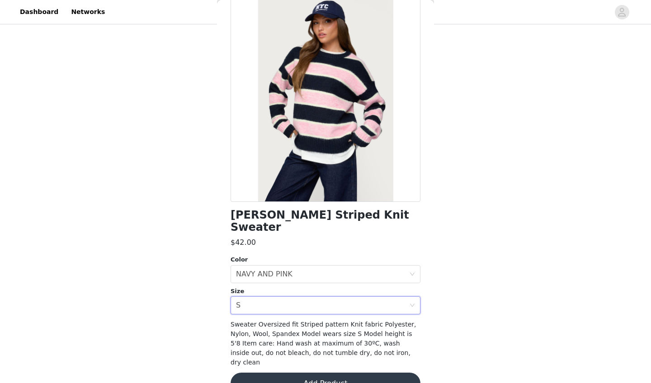
click at [277, 340] on button "Add Product" at bounding box center [325, 384] width 190 height 22
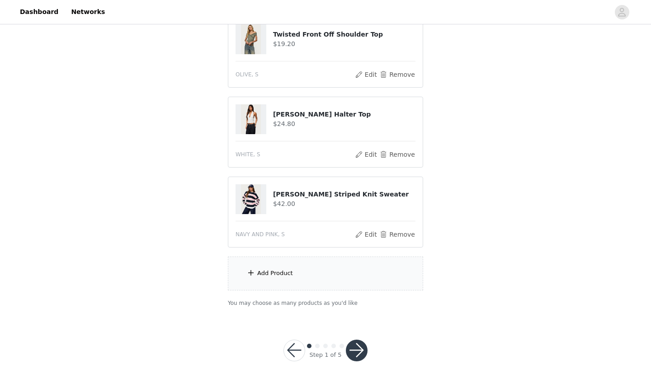
scroll to position [268, 0]
click at [273, 277] on div "Add Product" at bounding box center [275, 273] width 36 height 9
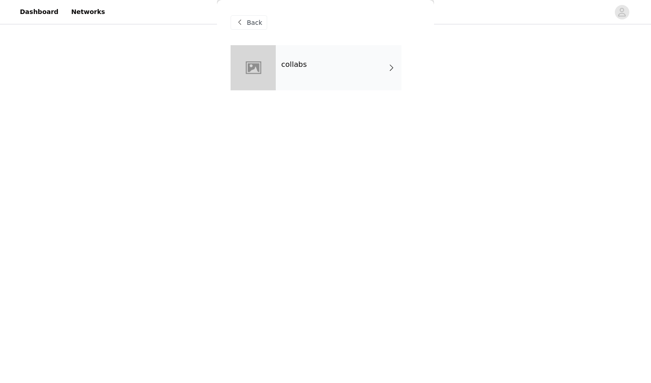
click at [339, 61] on div "collabs" at bounding box center [339, 67] width 126 height 45
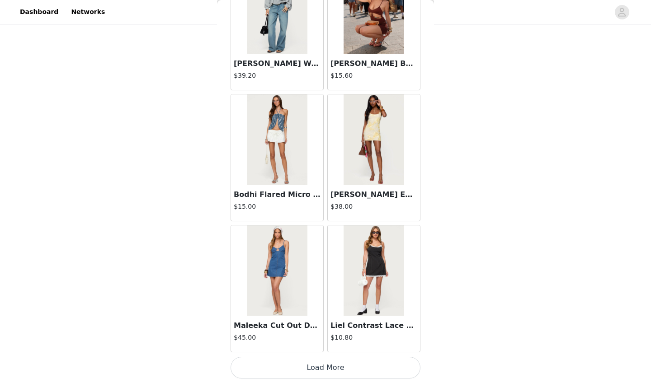
scroll to position [1000, 0]
click at [318, 340] on button "Load More" at bounding box center [325, 368] width 190 height 22
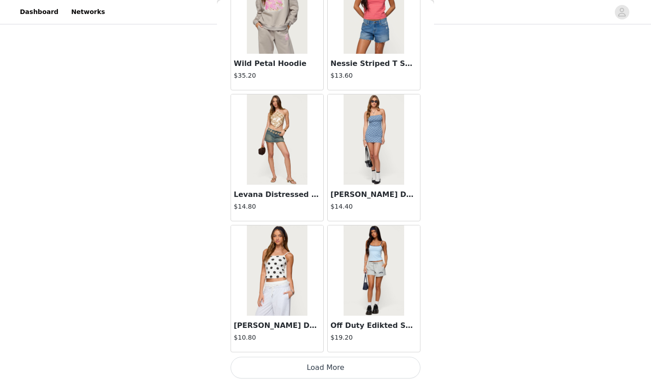
scroll to position [2310, 0]
click at [305, 340] on button "Load More" at bounding box center [325, 368] width 190 height 22
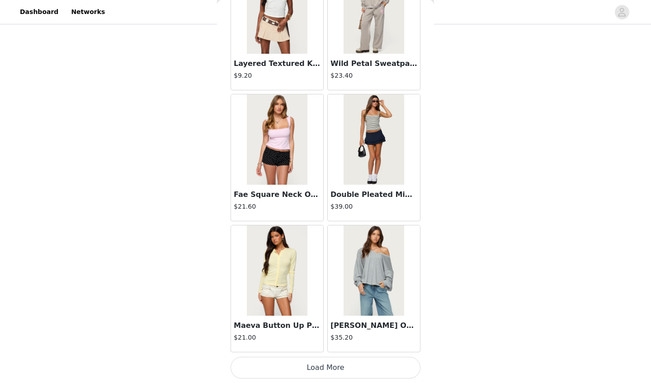
click at [281, 340] on button "Load More" at bounding box center [325, 368] width 190 height 22
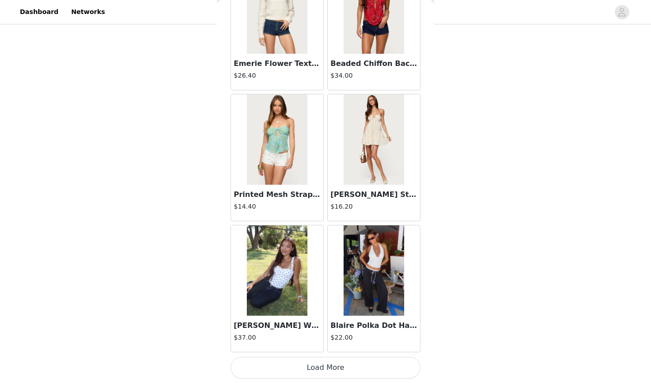
scroll to position [268, 0]
click at [328, 340] on button "Load More" at bounding box center [325, 368] width 190 height 22
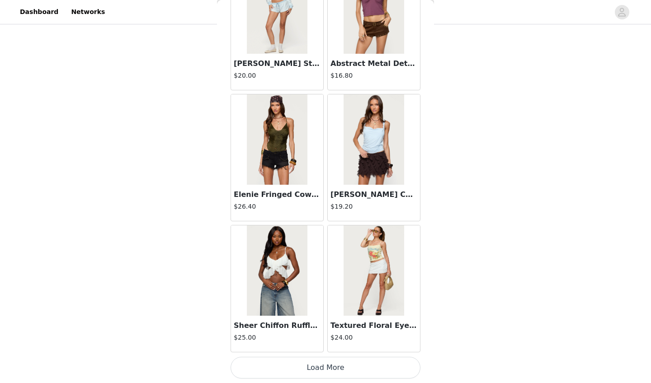
click at [307, 340] on button "Load More" at bounding box center [325, 368] width 190 height 22
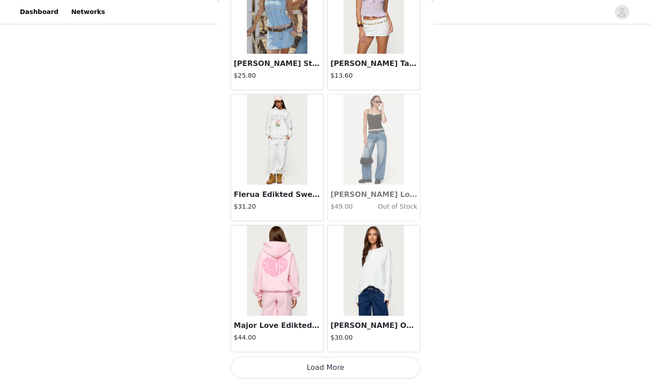
click at [334, 340] on button "Load More" at bounding box center [325, 368] width 190 height 22
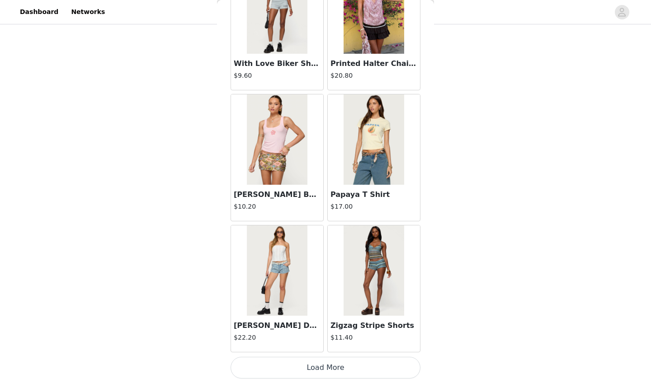
scroll to position [8864, 0]
click at [324, 340] on button "Load More" at bounding box center [325, 368] width 190 height 22
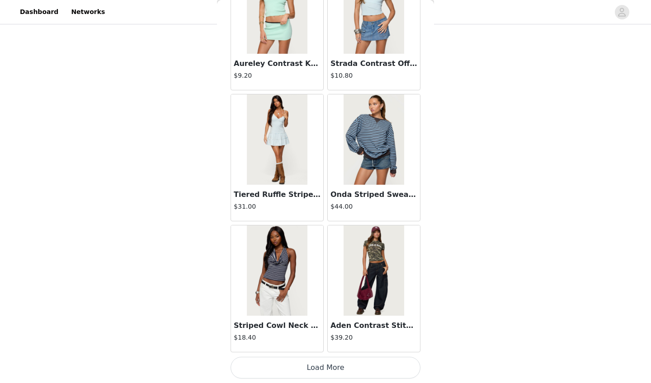
scroll to position [268, 0]
click at [308, 340] on button "Load More" at bounding box center [325, 368] width 190 height 22
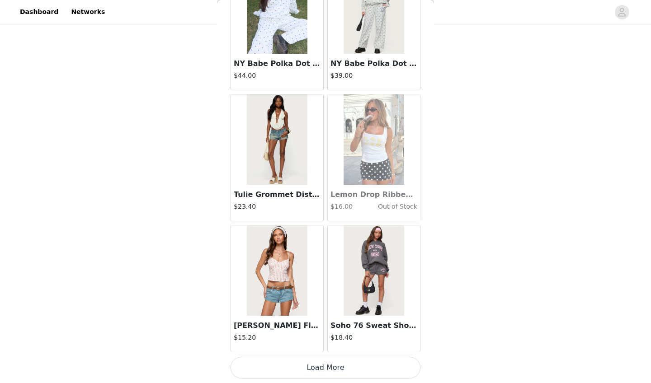
click at [293, 340] on button "Load More" at bounding box center [325, 368] width 190 height 22
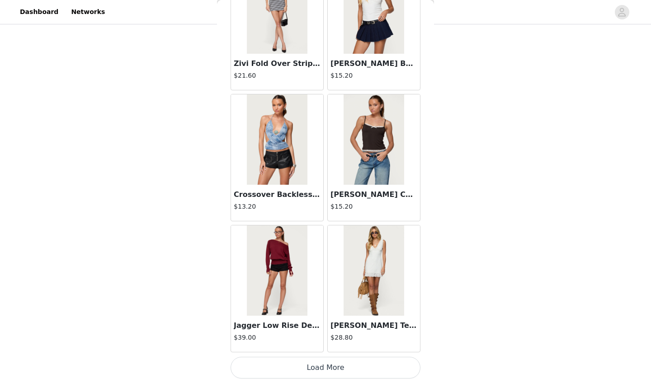
scroll to position [12795, 0]
click at [334, 340] on button "Load More" at bounding box center [325, 368] width 190 height 22
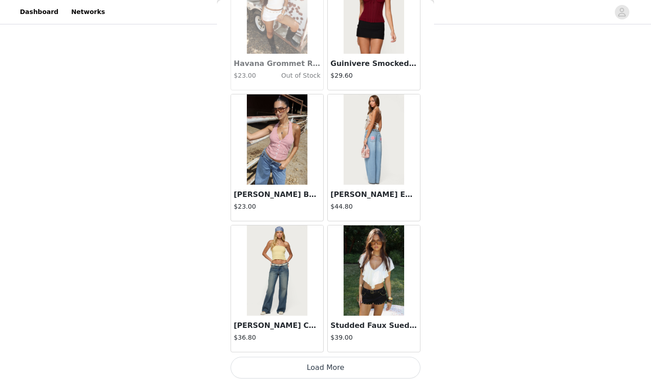
scroll to position [268, 0]
click at [318, 340] on button "Load More" at bounding box center [325, 368] width 190 height 22
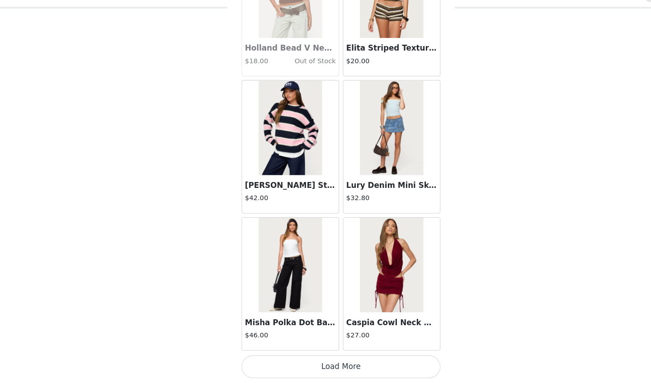
scroll to position [74, 0]
click at [347, 340] on button "Load More" at bounding box center [325, 368] width 190 height 22
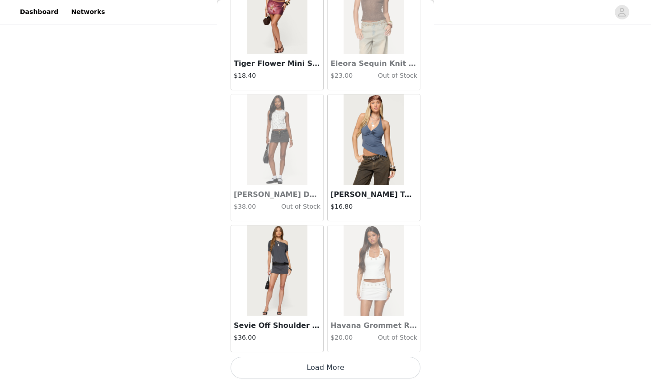
scroll to position [16727, 0]
click at [301, 340] on button "Load More" at bounding box center [325, 368] width 190 height 22
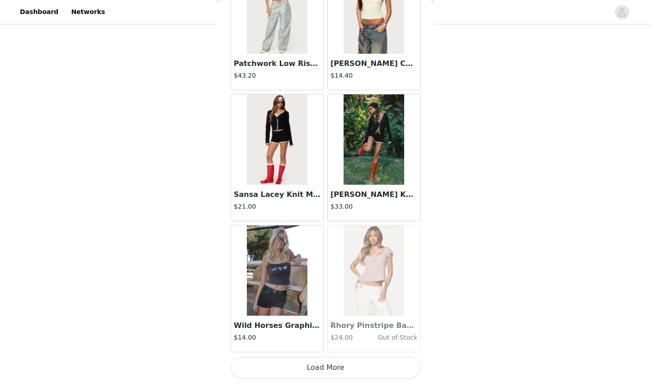
scroll to position [171, 0]
click at [343, 340] on button "Load More" at bounding box center [325, 368] width 190 height 22
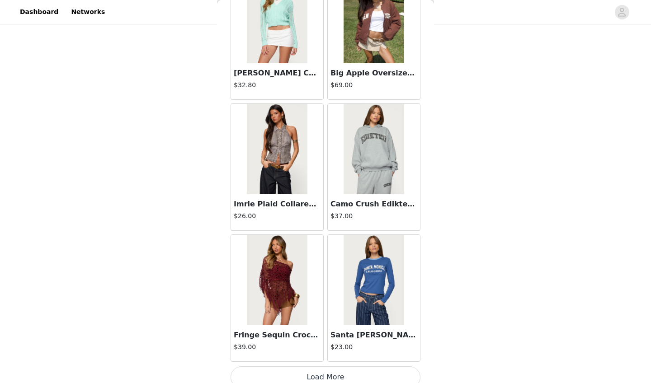
scroll to position [19340, 0]
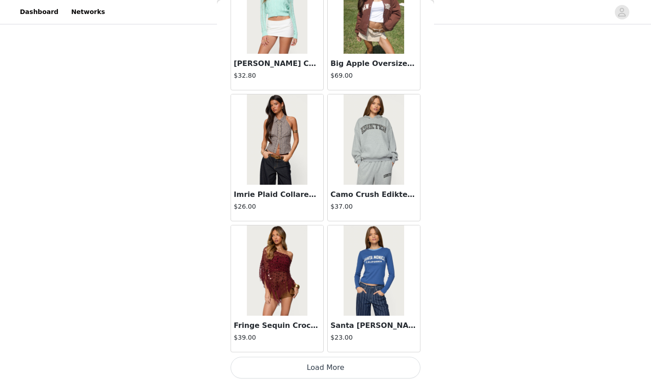
click at [299, 340] on button "Load More" at bounding box center [325, 368] width 190 height 22
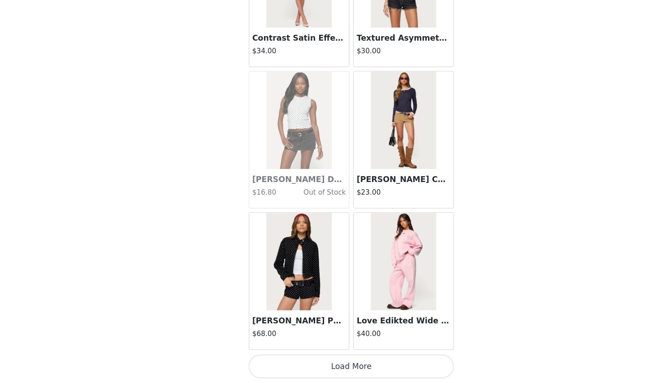
scroll to position [268, 0]
click at [344, 340] on button "Load More" at bounding box center [325, 368] width 190 height 22
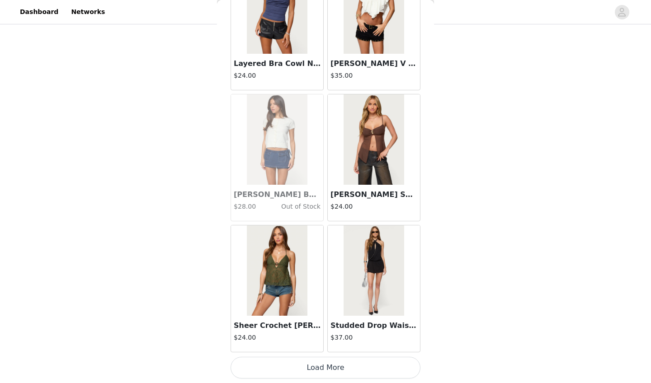
click at [333, 340] on button "Load More" at bounding box center [325, 368] width 190 height 22
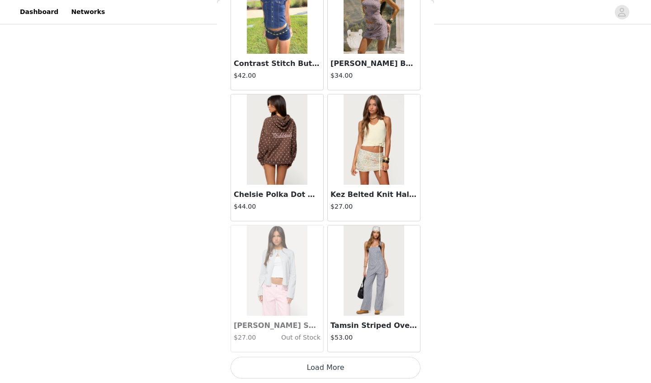
click at [337, 340] on button "Load More" at bounding box center [325, 368] width 190 height 22
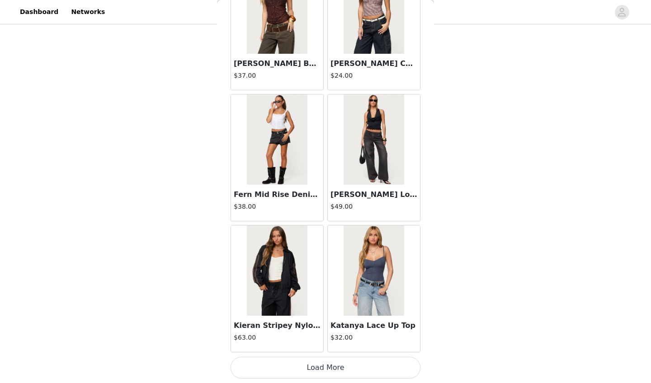
click at [310, 340] on button "Load More" at bounding box center [325, 368] width 190 height 22
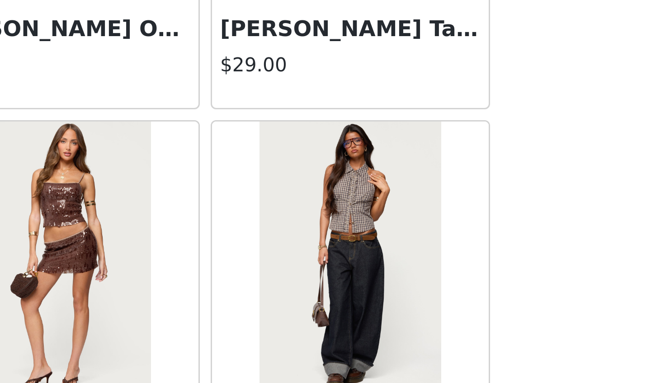
scroll to position [25559, 0]
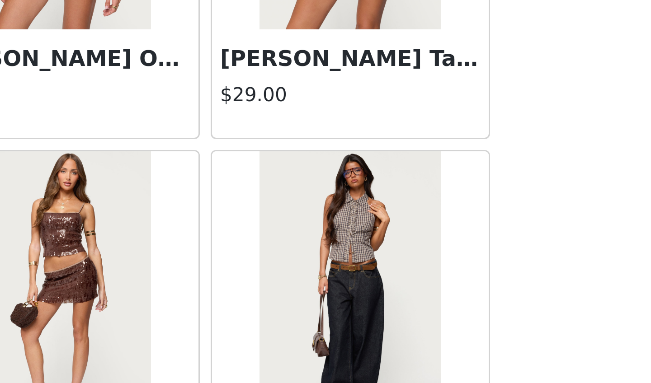
click at [343, 306] on img at bounding box center [373, 351] width 60 height 90
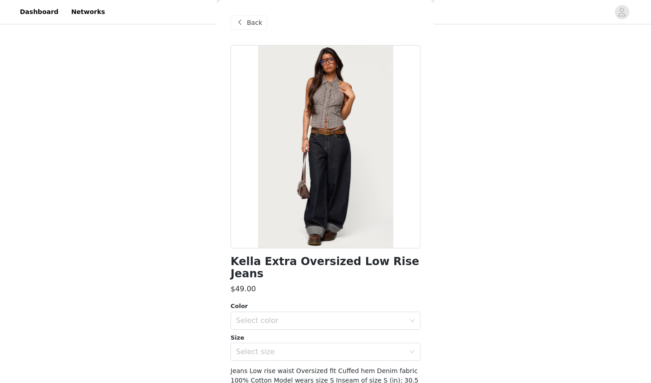
scroll to position [0, 0]
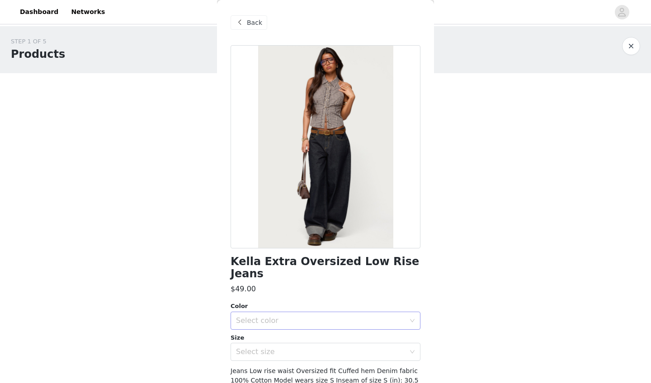
click at [332, 316] on div "Select color" at bounding box center [320, 320] width 169 height 9
click at [304, 327] on li "INDIGO BLUE RAW WASHED" at bounding box center [325, 328] width 190 height 14
click at [300, 340] on div "Select size" at bounding box center [322, 351] width 173 height 17
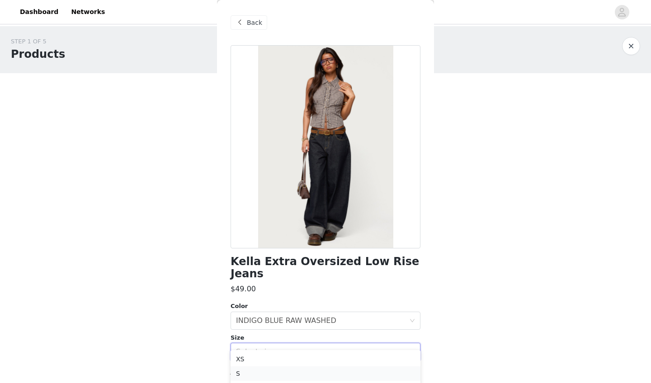
click at [268, 340] on li "S" at bounding box center [325, 374] width 190 height 14
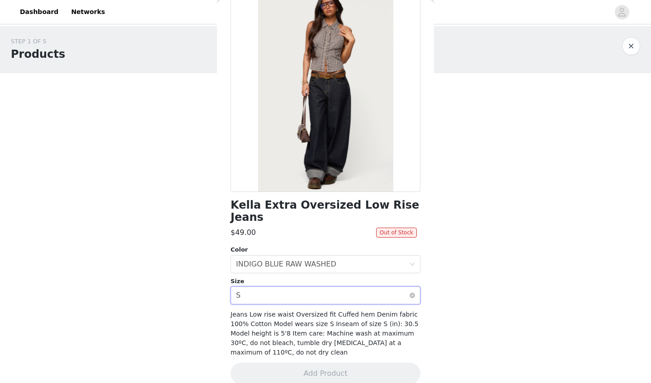
scroll to position [56, 0]
click at [296, 277] on div "Size Select size S" at bounding box center [325, 291] width 190 height 28
click at [297, 287] on div "Select size S" at bounding box center [322, 295] width 173 height 17
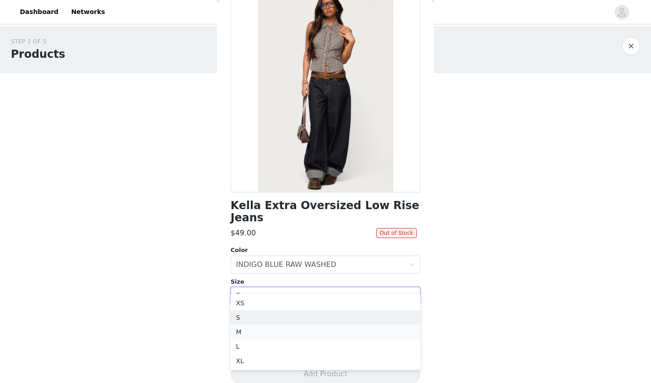
click at [271, 328] on li "M" at bounding box center [325, 332] width 190 height 14
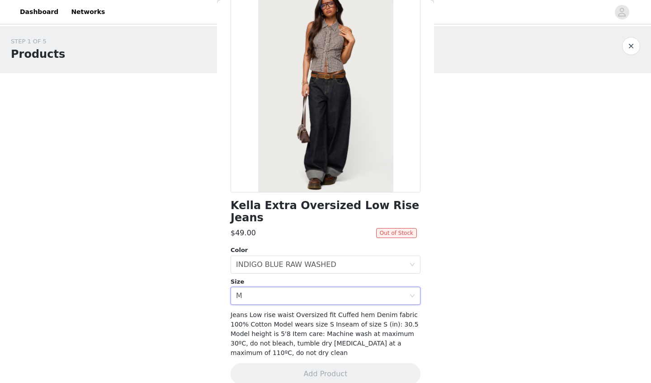
click at [347, 228] on span "Out of Stock" at bounding box center [396, 233] width 41 height 10
click at [347, 287] on div "Select size M" at bounding box center [322, 295] width 173 height 17
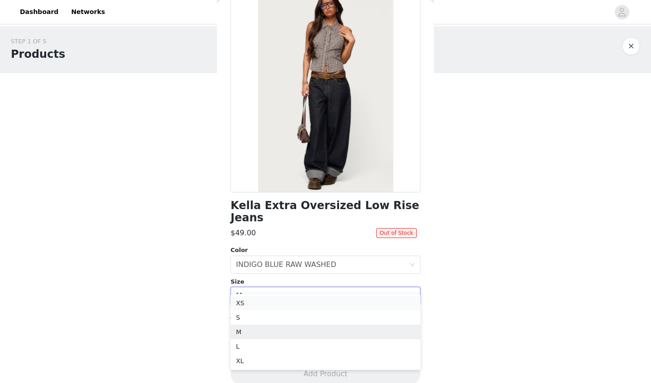
click at [310, 303] on li "XS" at bounding box center [325, 303] width 190 height 14
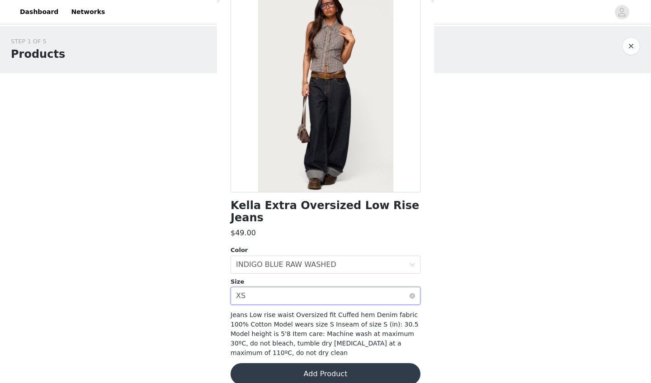
click at [347, 287] on div "Select size XS" at bounding box center [322, 295] width 173 height 17
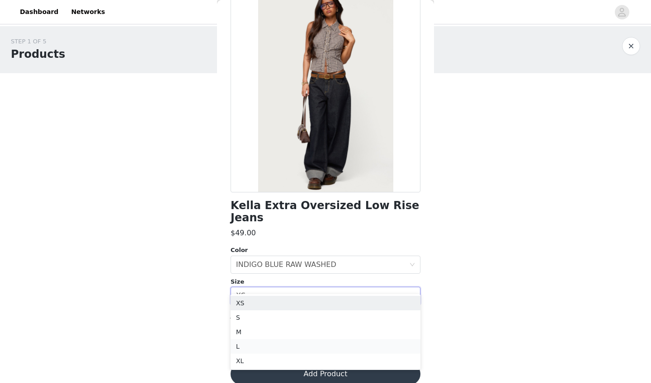
click at [286, 340] on li "L" at bounding box center [325, 346] width 190 height 14
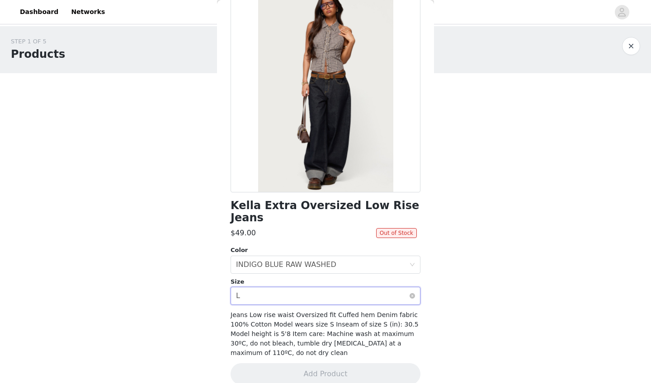
click at [290, 287] on div "Select size L" at bounding box center [322, 295] width 173 height 17
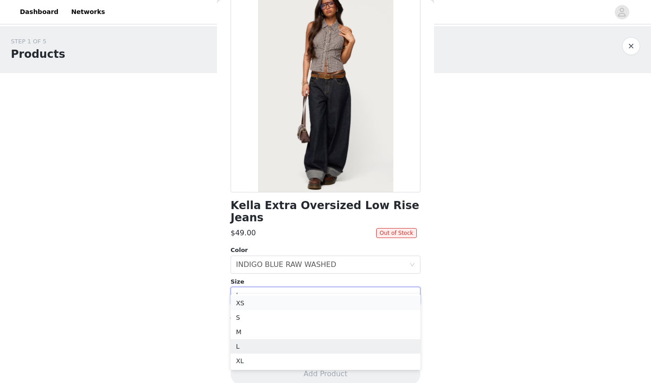
click at [272, 304] on li "XS" at bounding box center [325, 303] width 190 height 14
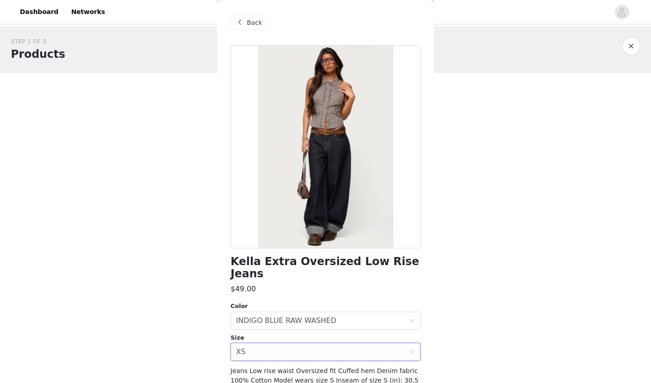
scroll to position [0, 0]
click at [249, 21] on span "Back" at bounding box center [254, 22] width 15 height 9
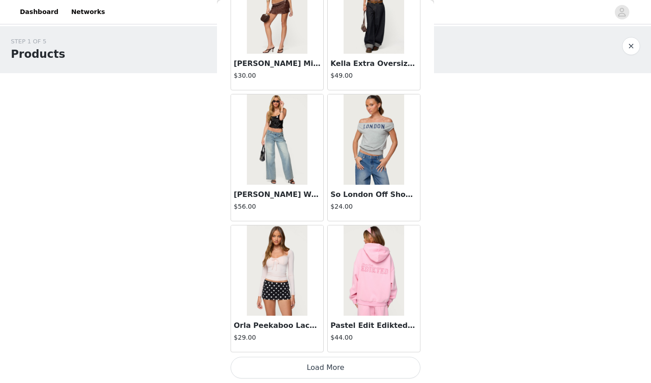
scroll to position [25902, 0]
click at [339, 340] on button "Load More" at bounding box center [325, 368] width 190 height 22
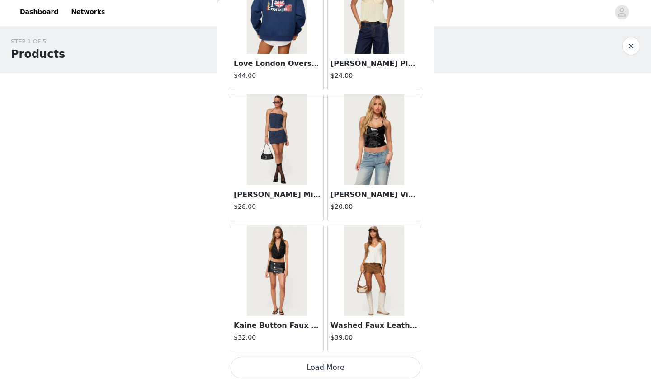
scroll to position [3, 0]
click at [329, 340] on button "Load More" at bounding box center [325, 368] width 190 height 22
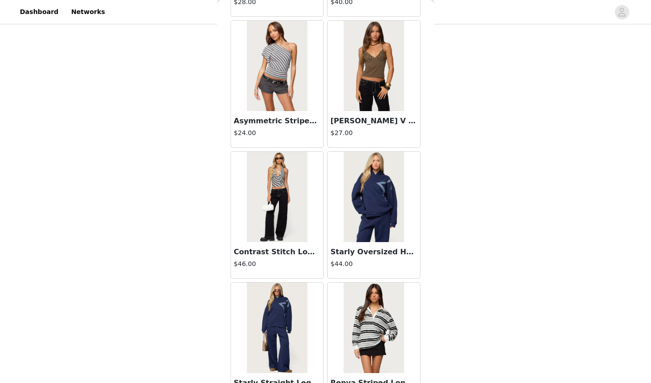
scroll to position [27939, 0]
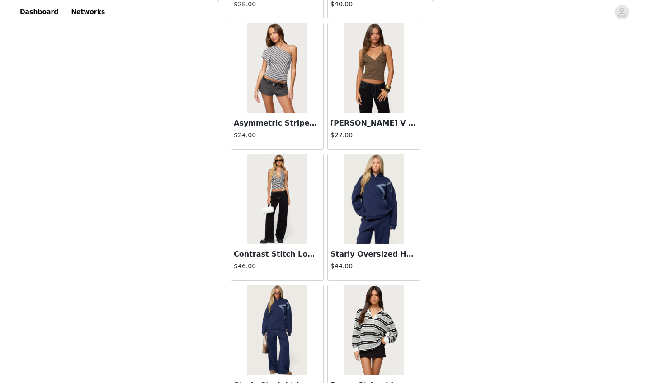
click at [282, 218] on img at bounding box center [277, 199] width 60 height 90
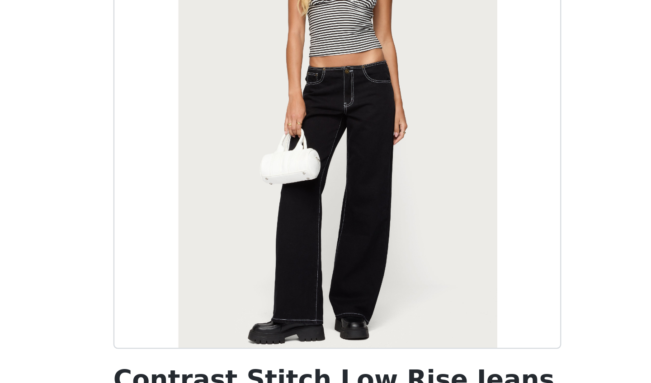
scroll to position [207, 0]
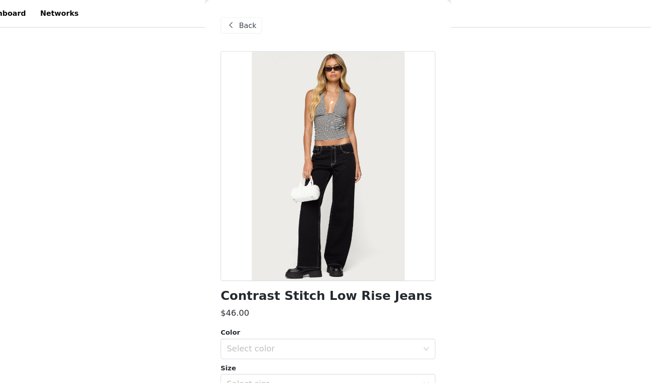
click at [234, 21] on span at bounding box center [239, 22] width 11 height 11
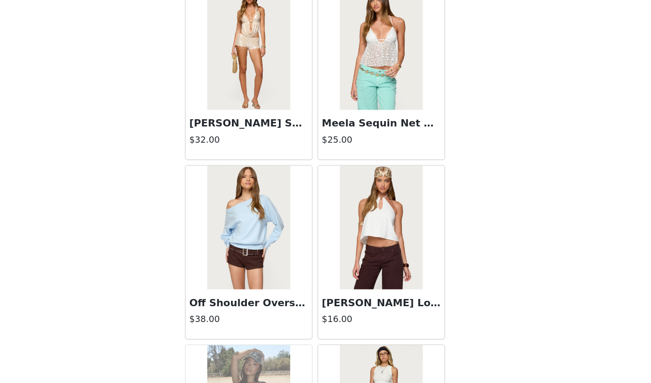
scroll to position [14441, 0]
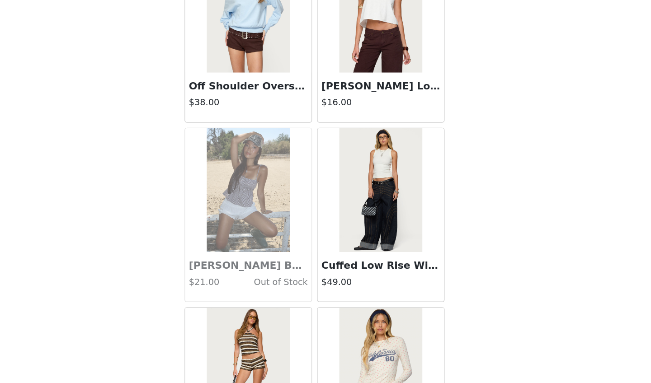
click at [343, 147] on img at bounding box center [373, 170] width 60 height 90
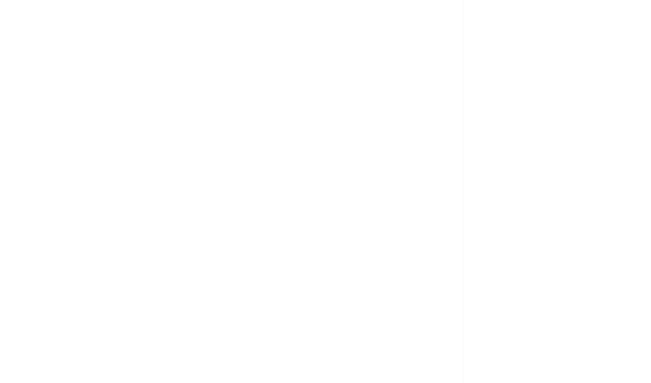
scroll to position [56, 0]
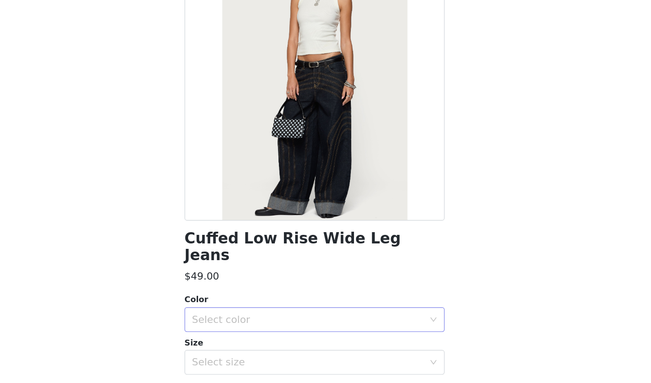
click at [236, 256] on div "Select color" at bounding box center [322, 264] width 173 height 17
click at [230, 265] on li "INDIGO BLUE RAW WASHED" at bounding box center [325, 272] width 190 height 14
click at [236, 292] on div "Select size" at bounding box center [320, 296] width 169 height 9
click at [230, 296] on li "XS" at bounding box center [325, 303] width 190 height 14
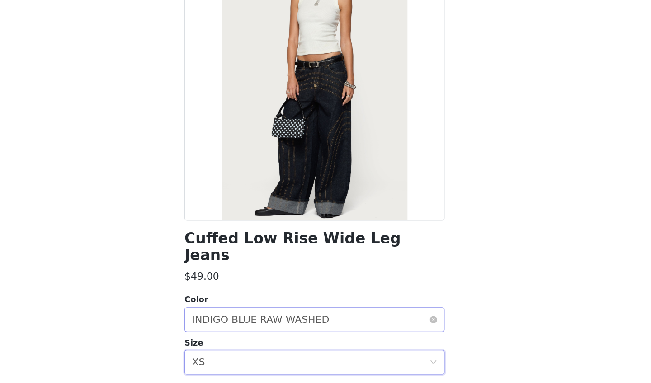
scroll to position [134, 0]
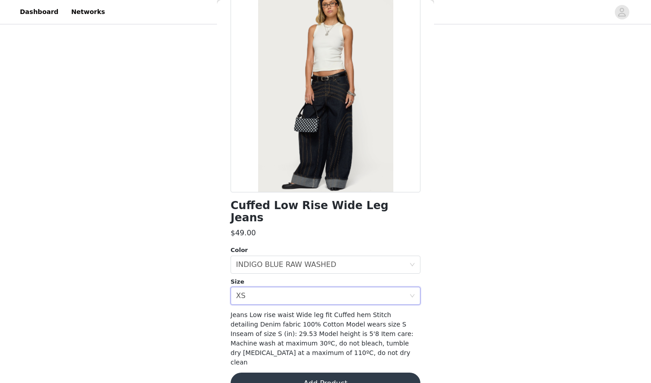
click at [303, 294] on div "Cuffed Low Rise Wide Leg Jeans $49.00 Color Select color INDIGO BLUE RAW WASHED…" at bounding box center [325, 197] width 190 height 416
click at [302, 287] on div "Select size XS" at bounding box center [322, 295] width 173 height 17
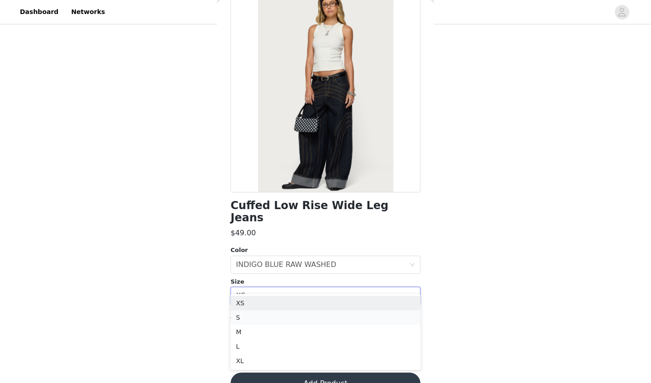
click at [294, 321] on li "S" at bounding box center [325, 317] width 190 height 14
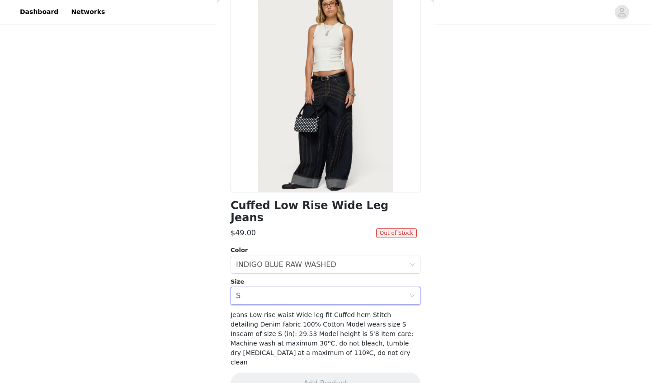
click at [298, 293] on div "Cuffed Low Rise Wide Leg Jeans $49.00 Out of Stock Color Select color INDIGO BL…" at bounding box center [325, 197] width 190 height 416
click at [294, 287] on div "Select size S" at bounding box center [322, 295] width 173 height 17
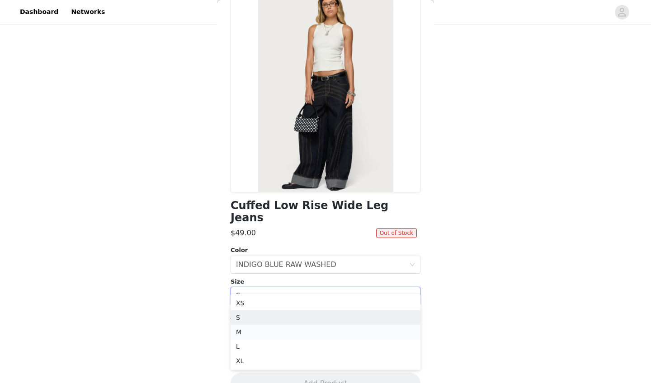
click at [286, 331] on li "M" at bounding box center [325, 332] width 190 height 14
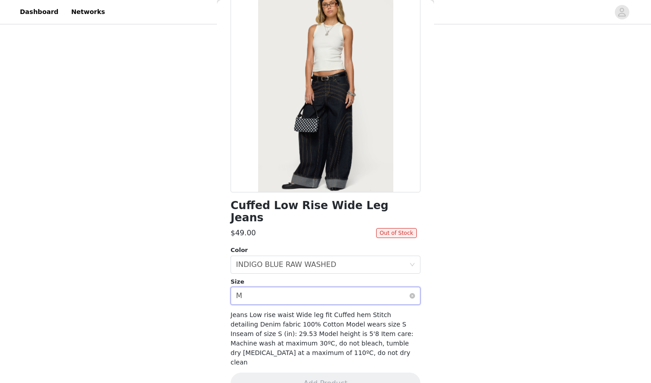
click at [289, 287] on div "Select size M" at bounding box center [322, 295] width 173 height 17
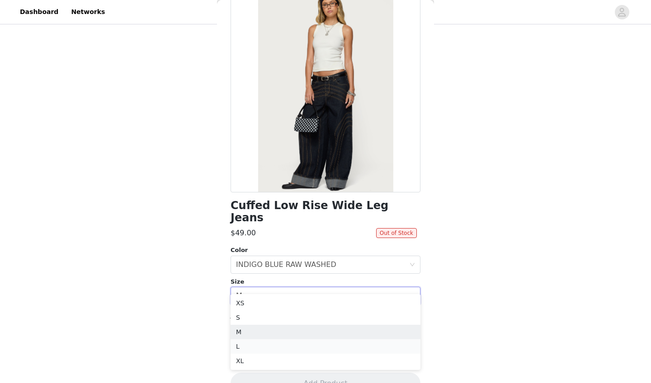
click at [273, 340] on li "L" at bounding box center [325, 346] width 190 height 14
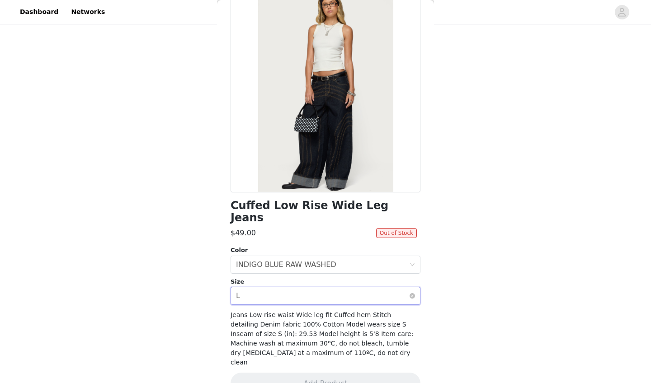
click at [273, 292] on div "Select size L" at bounding box center [325, 296] width 190 height 18
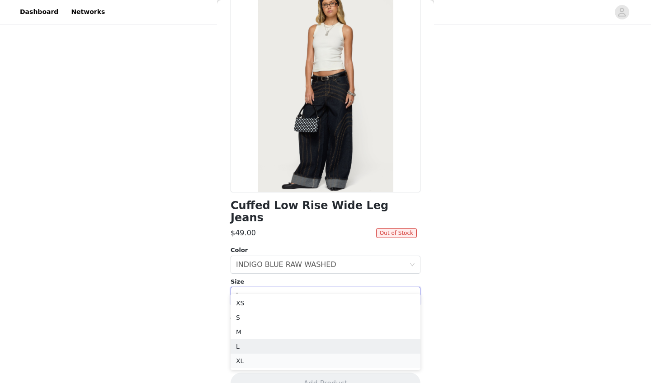
click at [263, 340] on li "XL" at bounding box center [325, 361] width 190 height 14
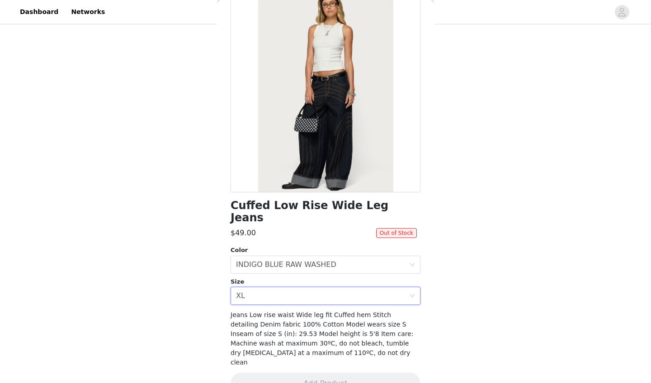
click at [274, 296] on div "Cuffed Low Rise Wide Leg Jeans $49.00 Out of Stock Color Select color INDIGO BL…" at bounding box center [325, 197] width 190 height 416
click at [273, 287] on div "Select size XL" at bounding box center [322, 295] width 173 height 17
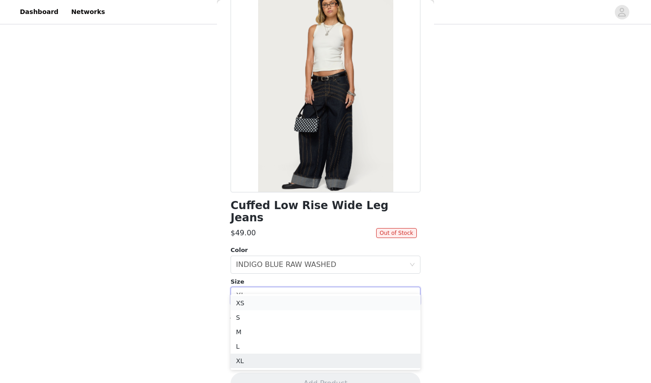
click at [270, 301] on li "XS" at bounding box center [325, 303] width 190 height 14
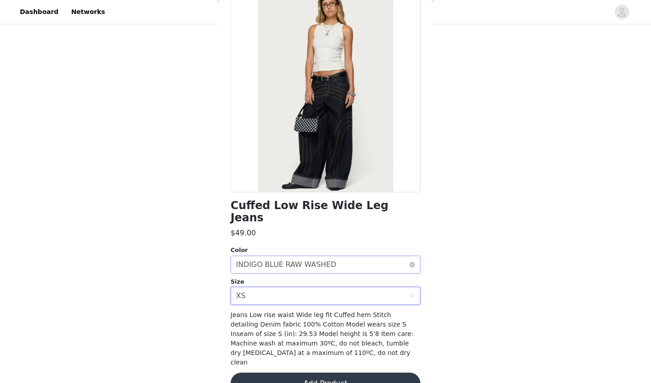
scroll to position [268, 0]
click at [343, 340] on button "Add Product" at bounding box center [325, 384] width 190 height 22
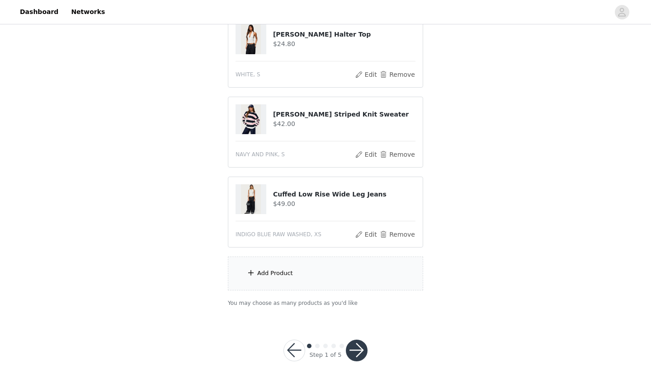
scroll to position [348, 0]
click at [294, 271] on div "Add Product" at bounding box center [325, 274] width 195 height 34
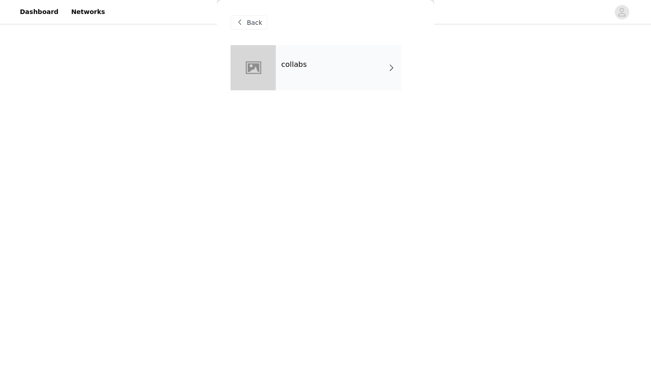
click at [334, 61] on div "collabs" at bounding box center [339, 67] width 126 height 45
